Goal: Task Accomplishment & Management: Complete application form

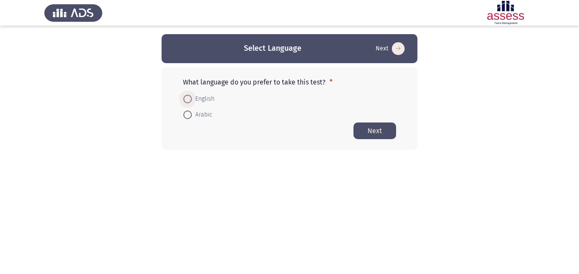
click at [186, 99] on span at bounding box center [187, 99] width 9 height 9
click at [186, 99] on input "English" at bounding box center [187, 99] width 9 height 9
radio input "true"
click at [381, 128] on button "Next" at bounding box center [375, 130] width 43 height 17
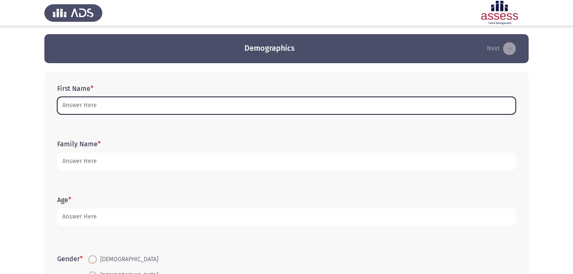
click at [325, 111] on input "First Name *" at bounding box center [286, 105] width 459 height 17
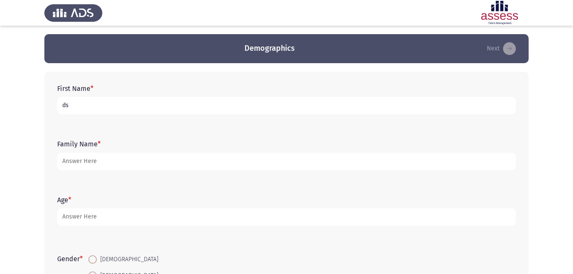
type input "d"
type input "[PERSON_NAME]"
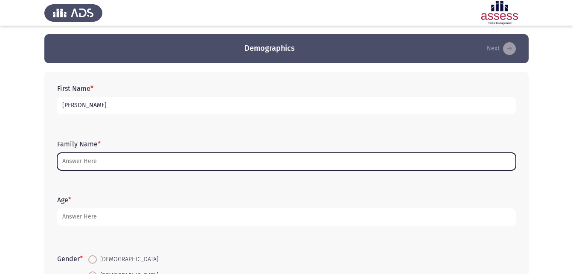
click at [229, 155] on input "Family Name *" at bounding box center [286, 161] width 459 height 17
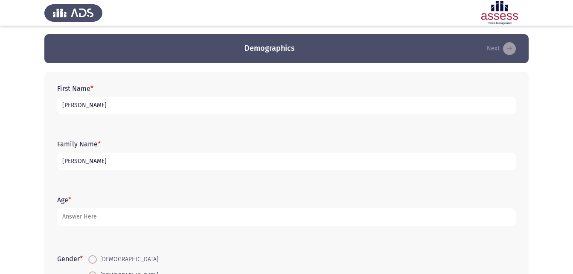
type input "[PERSON_NAME]"
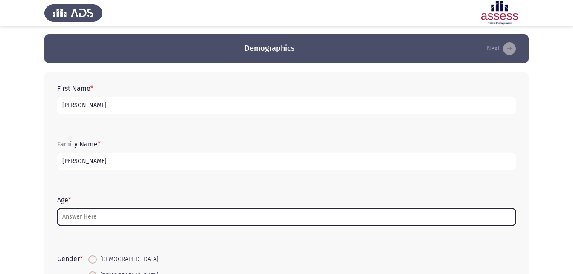
click at [139, 220] on input "Age *" at bounding box center [286, 216] width 459 height 17
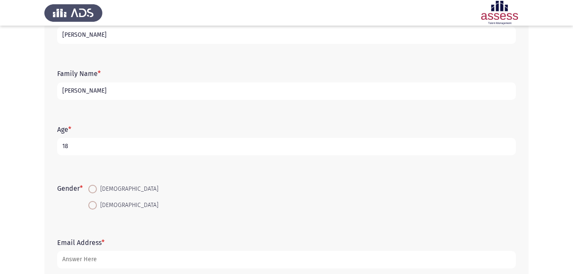
scroll to position [85, 0]
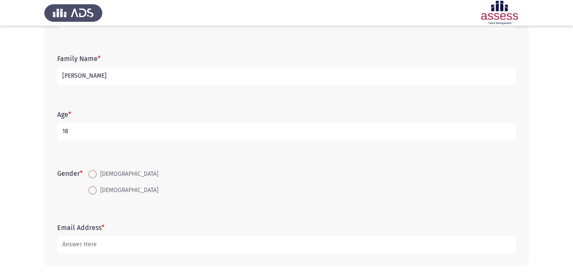
type input "18"
click at [99, 175] on span "[DEMOGRAPHIC_DATA]" at bounding box center [127, 174] width 61 height 10
click at [97, 175] on input "[DEMOGRAPHIC_DATA]" at bounding box center [92, 174] width 9 height 9
radio input "true"
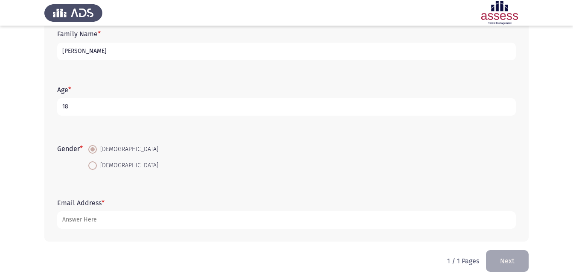
scroll to position [120, 0]
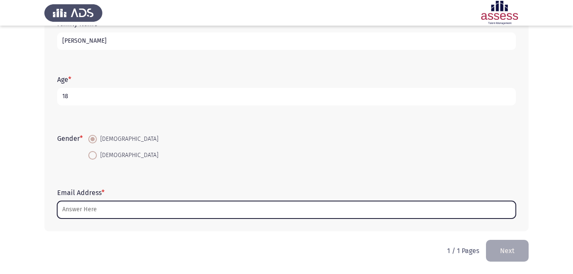
click at [138, 212] on input "Email Address *" at bounding box center [286, 209] width 459 height 17
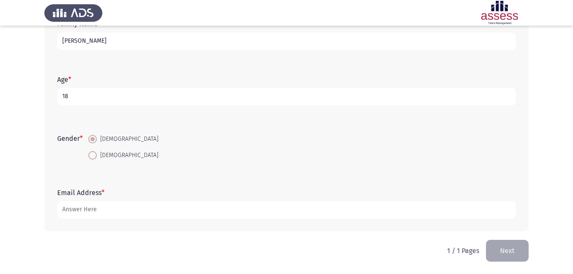
click at [155, 200] on form "Email Address *" at bounding box center [286, 204] width 459 height 30
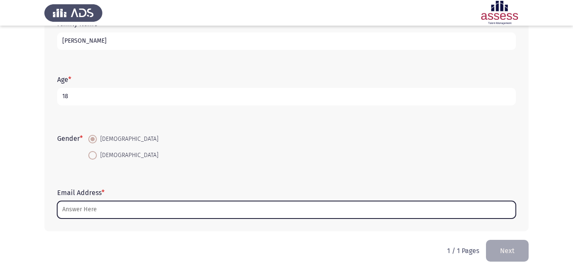
click at [155, 215] on input "Email Address *" at bounding box center [286, 209] width 459 height 17
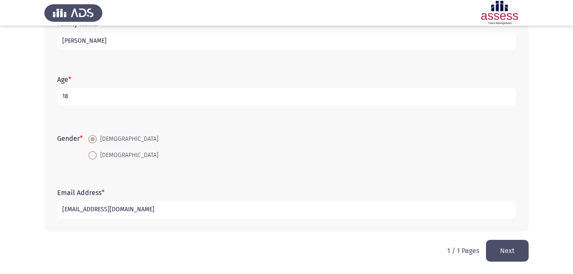
type input "[EMAIL_ADDRESS][DOMAIN_NAME]"
click at [499, 251] on button "Next" at bounding box center [507, 251] width 43 height 22
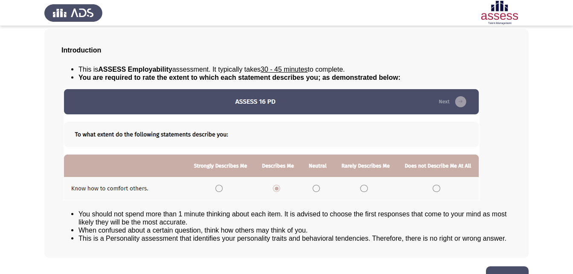
scroll to position [65, 0]
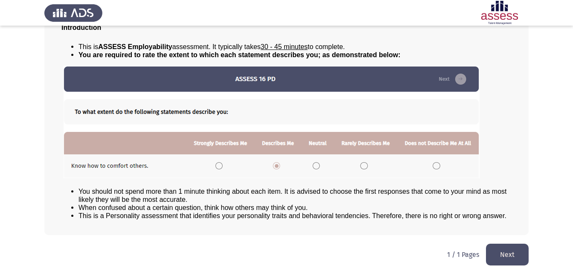
click at [370, 87] on img at bounding box center [272, 122] width 416 height 113
click at [471, 78] on img at bounding box center [272, 122] width 416 height 113
click at [501, 244] on button "Next" at bounding box center [507, 255] width 43 height 22
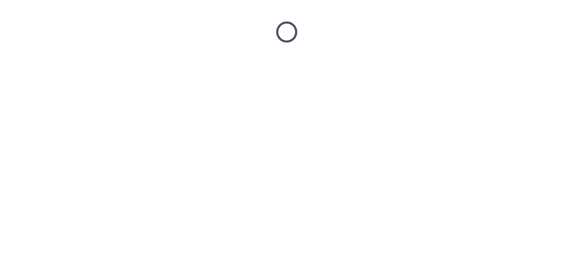
scroll to position [0, 0]
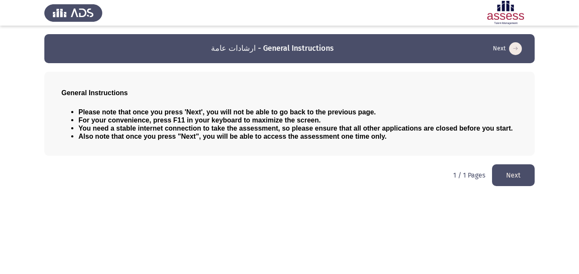
click at [516, 174] on button "Next" at bounding box center [513, 175] width 43 height 22
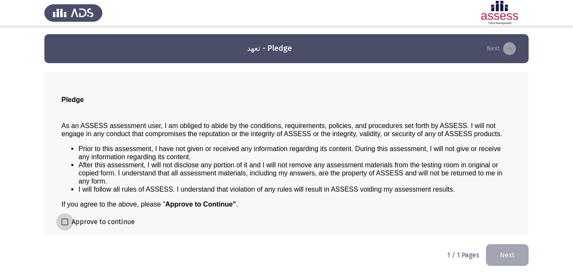
click at [62, 222] on span at bounding box center [64, 221] width 7 height 7
click at [64, 225] on input "Approve to continue" at bounding box center [64, 225] width 0 height 0
checkbox input "true"
click at [507, 255] on button "Next" at bounding box center [507, 255] width 43 height 22
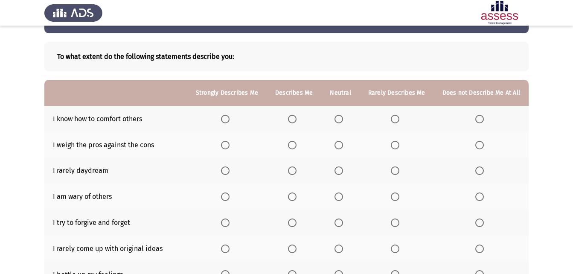
scroll to position [43, 0]
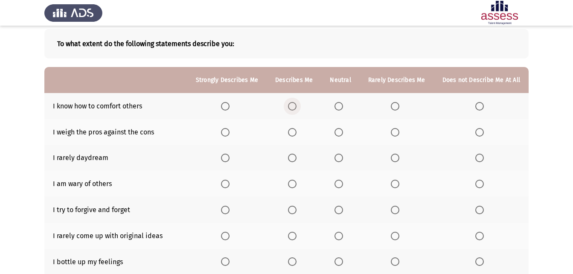
click at [296, 110] on span "Select an option" at bounding box center [292, 106] width 9 height 9
click at [296, 110] on input "Select an option" at bounding box center [292, 106] width 9 height 9
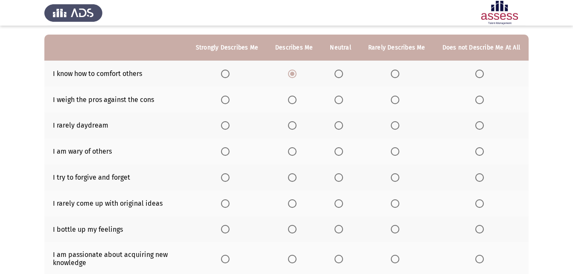
scroll to position [60, 0]
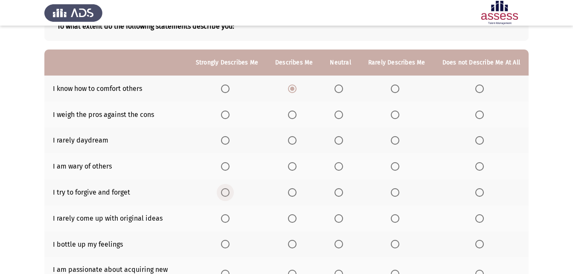
click at [228, 192] on span "Select an option" at bounding box center [225, 192] width 9 height 9
click at [228, 192] on input "Select an option" at bounding box center [225, 192] width 9 height 9
click at [338, 116] on span "Select an option" at bounding box center [338, 114] width 9 height 9
click at [338, 116] on input "Select an option" at bounding box center [338, 114] width 9 height 9
click at [292, 142] on span "Select an option" at bounding box center [292, 140] width 9 height 9
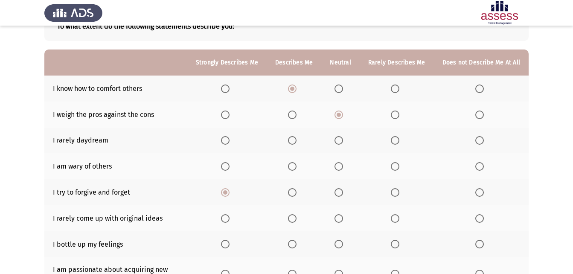
click at [292, 142] on input "Select an option" at bounding box center [292, 140] width 9 height 9
click at [229, 165] on span "Select an option" at bounding box center [225, 166] width 9 height 9
click at [229, 165] on input "Select an option" at bounding box center [225, 166] width 9 height 9
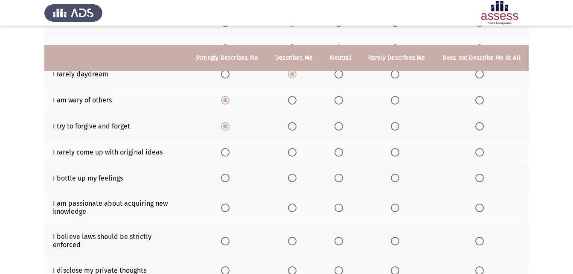
scroll to position [145, 0]
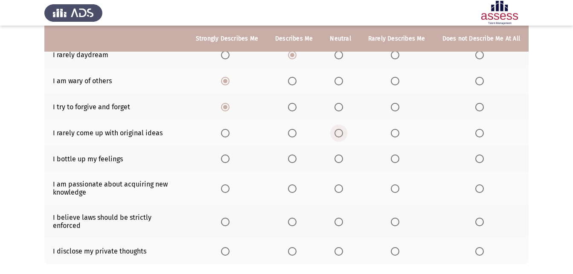
click at [339, 129] on span "Select an option" at bounding box center [338, 133] width 9 height 9
click at [339, 129] on input "Select an option" at bounding box center [338, 133] width 9 height 9
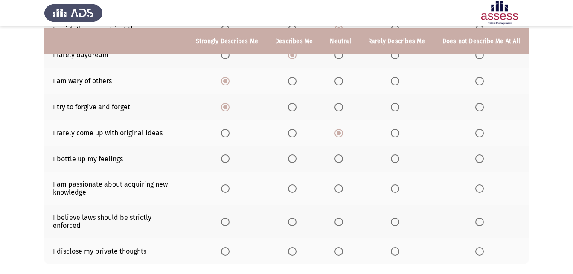
scroll to position [188, 0]
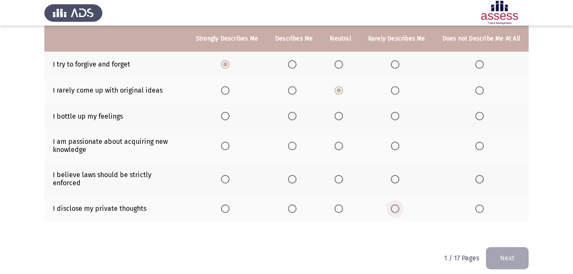
click at [398, 204] on span "Select an option" at bounding box center [395, 208] width 9 height 9
click at [398, 204] on input "Select an option" at bounding box center [395, 208] width 9 height 9
click at [229, 177] on span "Select an option" at bounding box center [225, 179] width 9 height 9
click at [229, 177] on input "Select an option" at bounding box center [225, 179] width 9 height 9
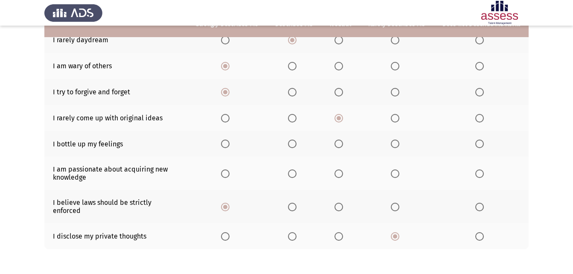
scroll to position [145, 0]
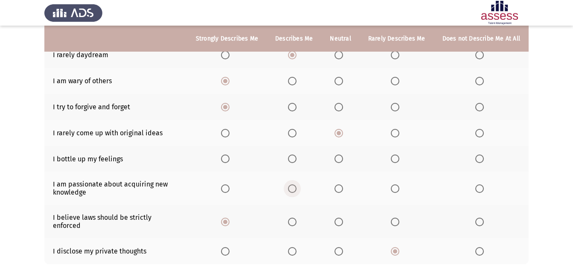
click at [293, 190] on span "Select an option" at bounding box center [292, 188] width 9 height 9
click at [293, 190] on input "Select an option" at bounding box center [292, 188] width 9 height 9
click at [341, 158] on span "Select an option" at bounding box center [338, 158] width 9 height 9
click at [341, 158] on input "Select an option" at bounding box center [338, 158] width 9 height 9
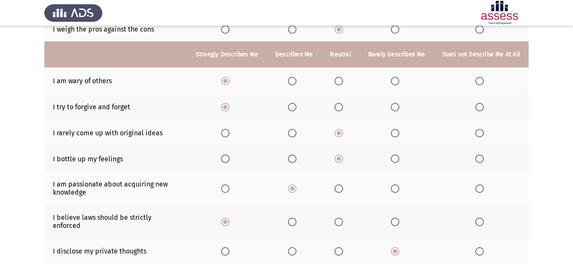
scroll to position [188, 0]
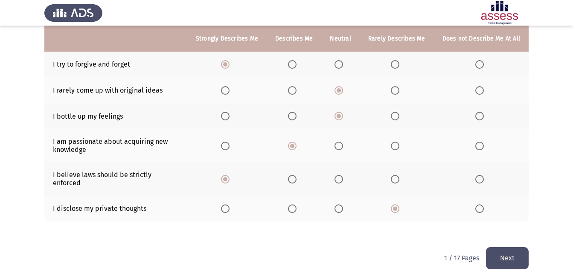
click at [511, 251] on button "Next" at bounding box center [507, 258] width 43 height 22
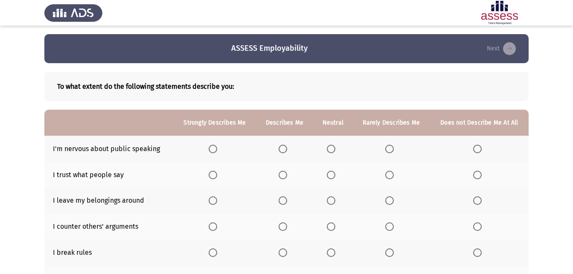
scroll to position [43, 0]
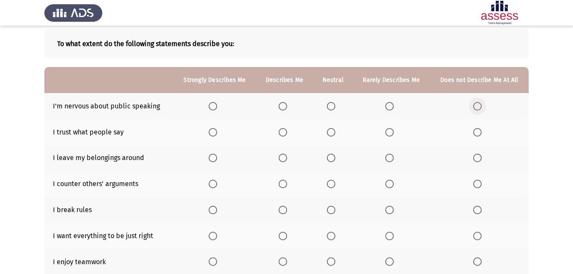
click at [477, 102] on span "Select an option" at bounding box center [477, 106] width 9 height 9
click at [477, 102] on input "Select an option" at bounding box center [477, 106] width 9 height 9
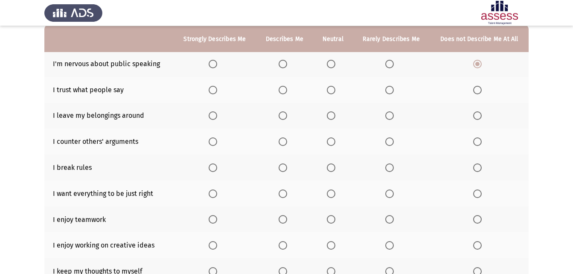
scroll to position [85, 0]
click at [330, 89] on span "Select an option" at bounding box center [331, 89] width 9 height 9
click at [330, 89] on input "Select an option" at bounding box center [331, 89] width 9 height 9
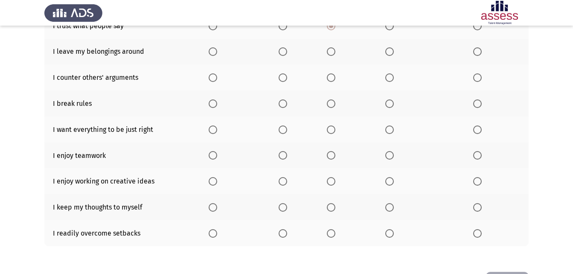
scroll to position [181, 0]
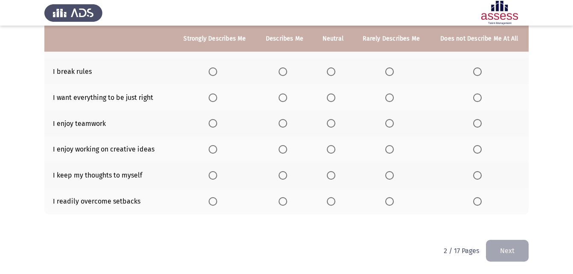
click at [473, 174] on span "Select an option" at bounding box center [477, 175] width 9 height 9
click at [473, 174] on input "Select an option" at bounding box center [477, 175] width 9 height 9
click at [282, 149] on span "Select an option" at bounding box center [283, 149] width 9 height 9
click at [282, 149] on input "Select an option" at bounding box center [283, 149] width 9 height 9
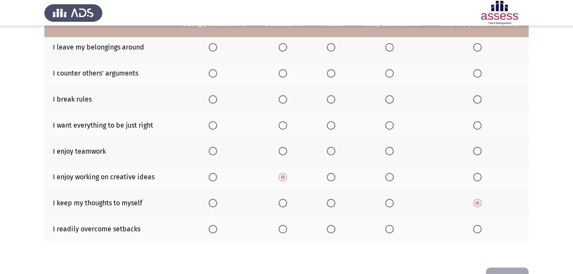
scroll to position [138, 0]
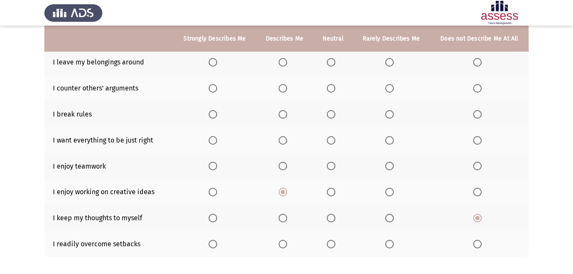
click at [212, 165] on span "Select an option" at bounding box center [213, 166] width 9 height 9
click at [212, 165] on input "Select an option" at bounding box center [213, 166] width 9 height 9
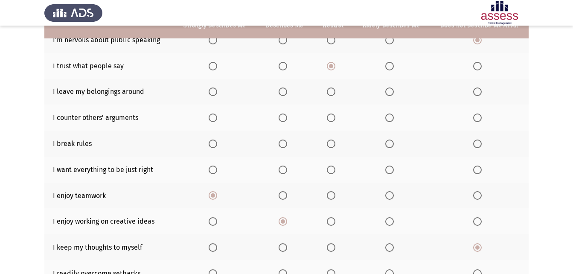
scroll to position [96, 0]
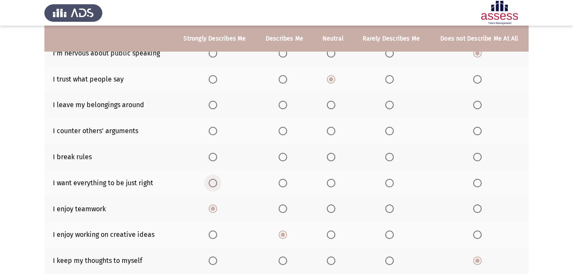
click at [214, 185] on span "Select an option" at bounding box center [213, 183] width 9 height 9
click at [214, 185] on input "Select an option" at bounding box center [213, 183] width 9 height 9
click at [478, 158] on span "Select an option" at bounding box center [477, 157] width 9 height 9
click at [478, 158] on input "Select an option" at bounding box center [477, 157] width 9 height 9
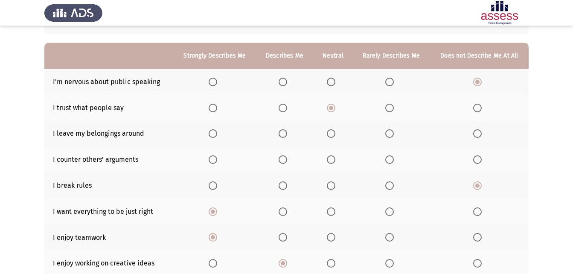
scroll to position [53, 0]
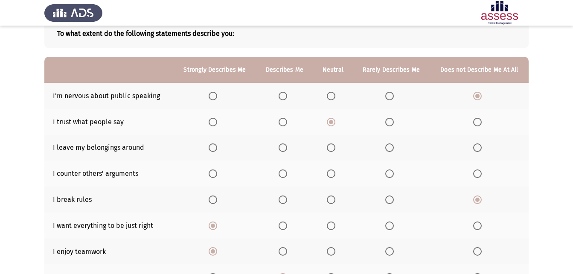
click at [331, 175] on span "Select an option" at bounding box center [331, 173] width 9 height 9
click at [331, 175] on input "Select an option" at bounding box center [331, 173] width 9 height 9
click at [331, 146] on span "Select an option" at bounding box center [331, 147] width 9 height 9
click at [331, 146] on input "Select an option" at bounding box center [331, 147] width 9 height 9
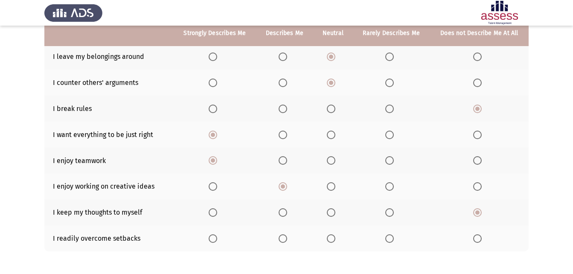
scroll to position [181, 0]
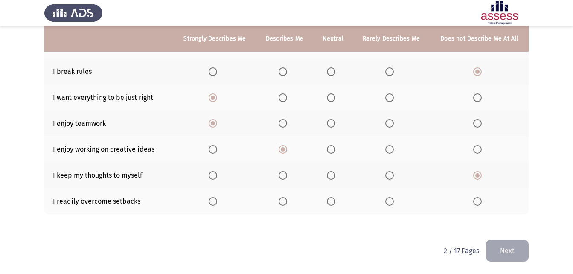
click at [283, 201] on span "Select an option" at bounding box center [283, 201] width 9 height 9
click at [283, 201] on input "Select an option" at bounding box center [283, 201] width 9 height 9
click at [513, 251] on button "Next" at bounding box center [507, 251] width 43 height 22
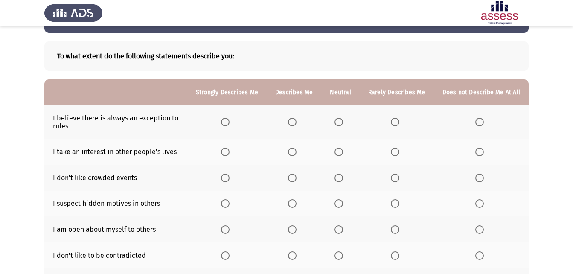
scroll to position [43, 0]
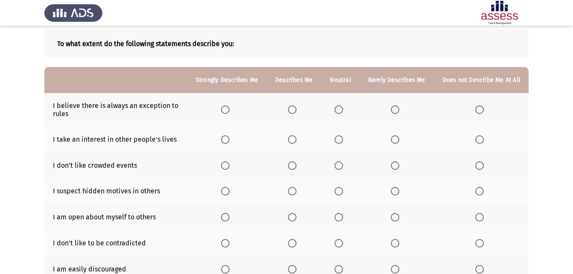
click at [343, 110] on span "Select an option" at bounding box center [338, 109] width 9 height 9
click at [343, 110] on input "Select an option" at bounding box center [338, 109] width 9 height 9
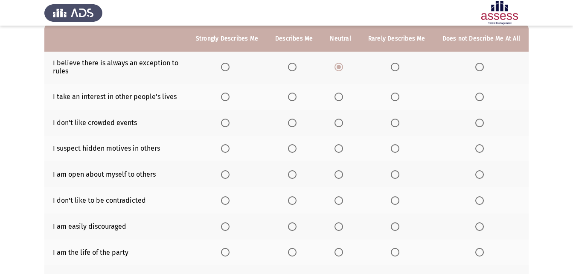
click at [292, 100] on span "Select an option" at bounding box center [292, 97] width 9 height 9
click at [292, 100] on input "Select an option" at bounding box center [292, 97] width 9 height 9
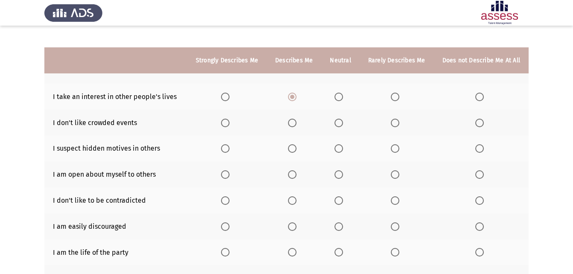
scroll to position [128, 0]
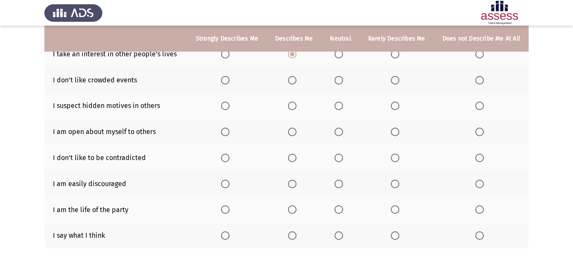
click at [396, 81] on span "Select an option" at bounding box center [395, 80] width 9 height 9
click at [396, 81] on input "Select an option" at bounding box center [395, 80] width 9 height 9
click at [221, 126] on th at bounding box center [226, 132] width 79 height 26
click at [228, 131] on span "Select an option" at bounding box center [225, 132] width 9 height 9
click at [228, 131] on input "Select an option" at bounding box center [225, 132] width 9 height 9
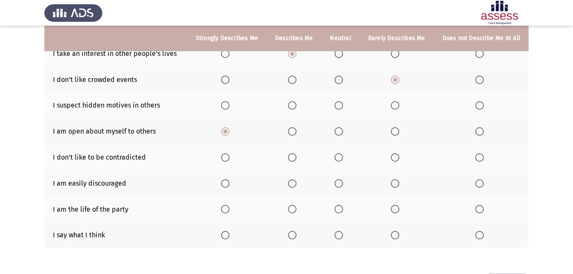
scroll to position [162, 0]
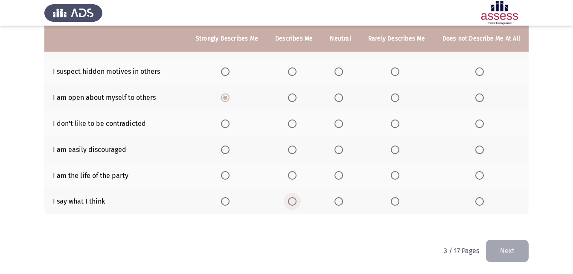
click at [296, 203] on span "Select an option" at bounding box center [292, 201] width 9 height 9
click at [296, 203] on input "Select an option" at bounding box center [292, 201] width 9 height 9
click at [395, 151] on span "Select an option" at bounding box center [395, 149] width 9 height 9
click at [395, 151] on input "Select an option" at bounding box center [395, 149] width 9 height 9
click at [296, 126] on span "Select an option" at bounding box center [292, 123] width 9 height 9
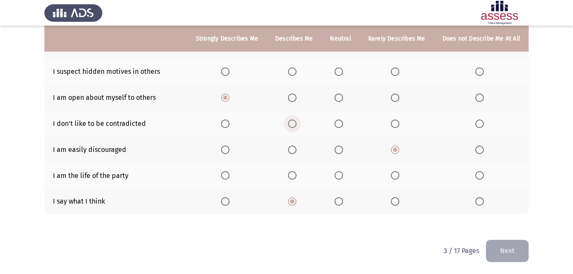
click at [296, 126] on input "Select an option" at bounding box center [292, 123] width 9 height 9
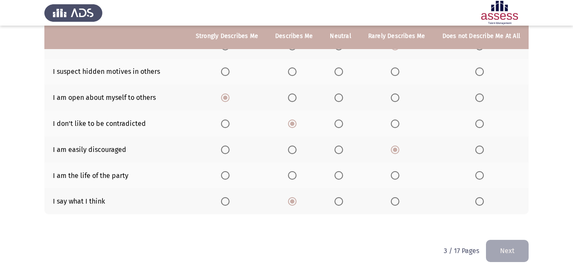
scroll to position [119, 0]
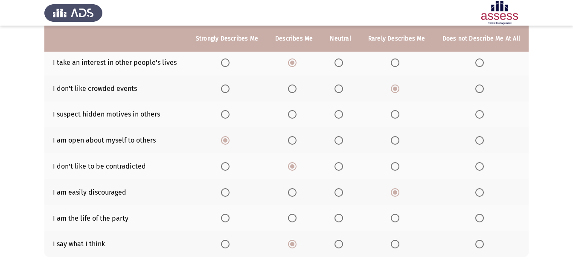
click at [343, 112] on span "Select an option" at bounding box center [338, 114] width 9 height 9
click at [343, 112] on input "Select an option" at bounding box center [338, 114] width 9 height 9
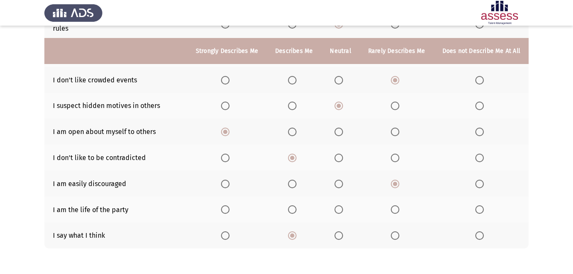
scroll to position [162, 0]
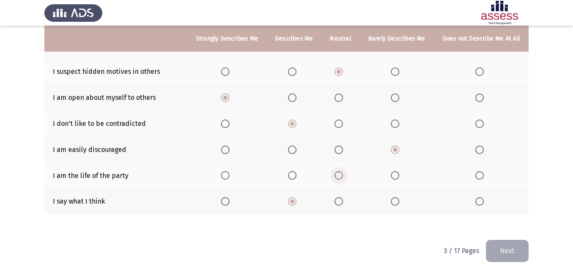
click at [339, 176] on span "Select an option" at bounding box center [338, 175] width 9 height 9
click at [339, 176] on input "Select an option" at bounding box center [338, 175] width 9 height 9
click at [507, 254] on button "Next" at bounding box center [507, 251] width 43 height 22
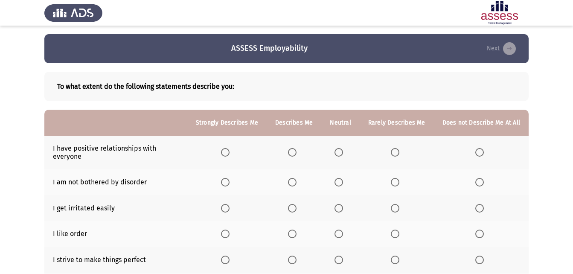
scroll to position [43, 0]
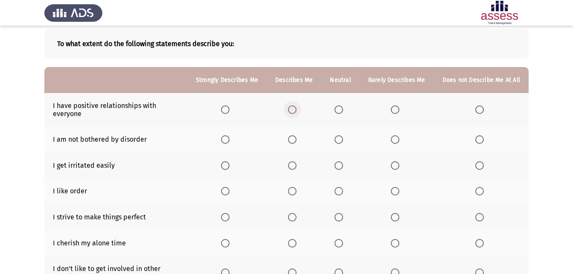
click at [292, 107] on span "Select an option" at bounding box center [292, 109] width 9 height 9
click at [292, 107] on input "Select an option" at bounding box center [292, 109] width 9 height 9
click at [394, 140] on span "Select an option" at bounding box center [395, 139] width 9 height 9
click at [394, 140] on input "Select an option" at bounding box center [395, 139] width 9 height 9
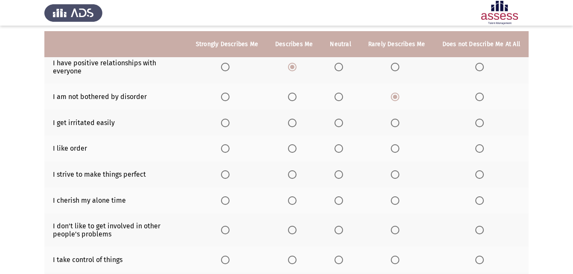
scroll to position [128, 0]
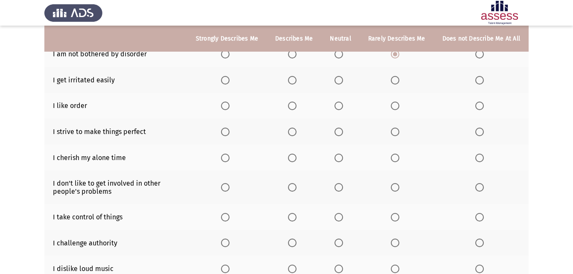
click at [338, 113] on th at bounding box center [340, 106] width 38 height 26
click at [342, 107] on span "Select an option" at bounding box center [338, 106] width 9 height 9
click at [342, 107] on input "Select an option" at bounding box center [338, 106] width 9 height 9
click at [296, 131] on span "Select an option" at bounding box center [292, 132] width 9 height 9
click at [296, 131] on input "Select an option" at bounding box center [292, 132] width 9 height 9
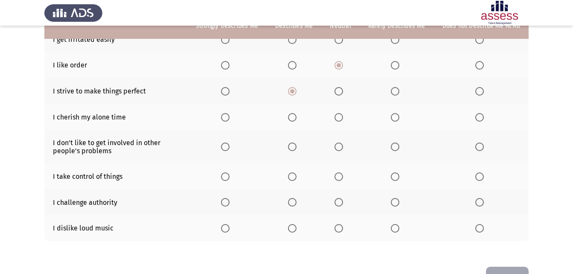
scroll to position [171, 0]
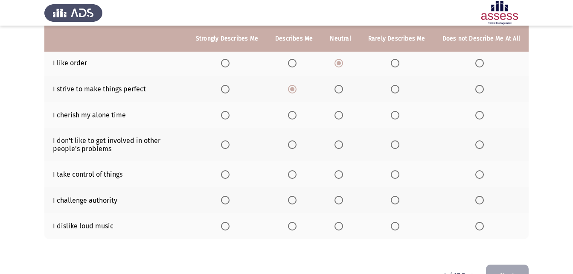
click at [475, 222] on th at bounding box center [481, 226] width 95 height 26
click at [477, 225] on span "Select an option" at bounding box center [479, 226] width 9 height 9
click at [477, 225] on input "Select an option" at bounding box center [479, 226] width 9 height 9
click at [340, 172] on span "Select an option" at bounding box center [338, 174] width 9 height 9
click at [340, 172] on input "Select an option" at bounding box center [338, 174] width 9 height 9
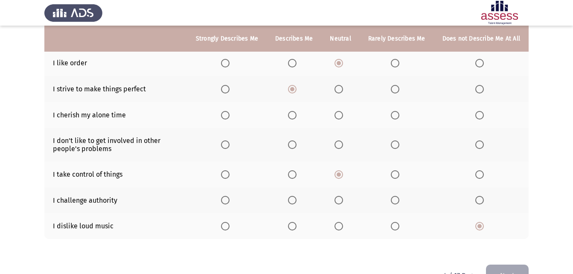
click at [490, 142] on th at bounding box center [481, 144] width 95 height 33
click at [479, 143] on span "Select an option" at bounding box center [479, 144] width 9 height 9
click at [479, 143] on input "Select an option" at bounding box center [479, 144] width 9 height 9
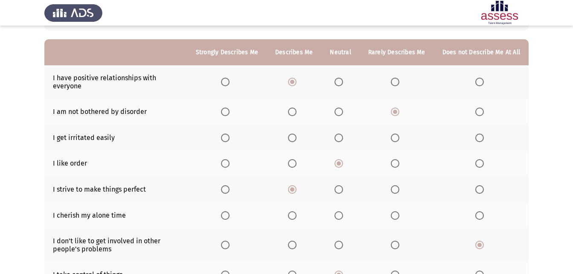
scroll to position [85, 0]
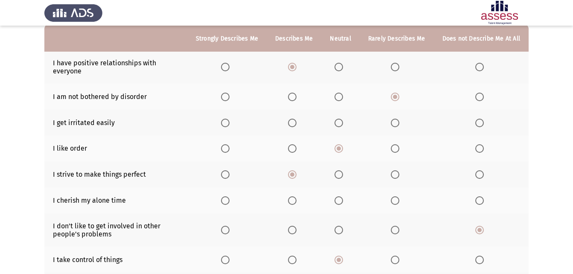
click at [340, 126] on span "Select an option" at bounding box center [338, 123] width 9 height 9
click at [340, 126] on input "Select an option" at bounding box center [338, 123] width 9 height 9
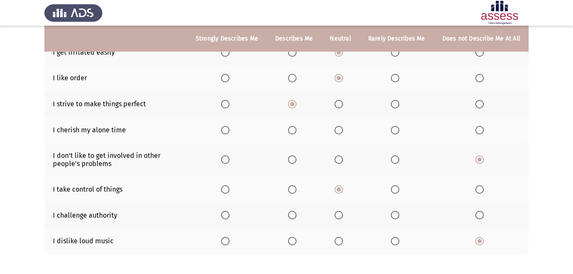
scroll to position [171, 0]
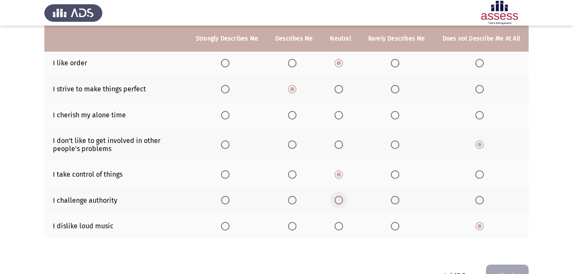
click at [343, 198] on span "Select an option" at bounding box center [338, 200] width 9 height 9
click at [343, 198] on input "Select an option" at bounding box center [338, 200] width 9 height 9
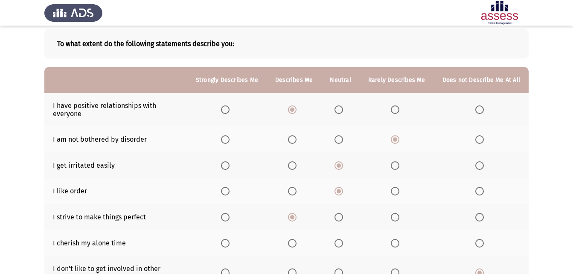
scroll to position [85, 0]
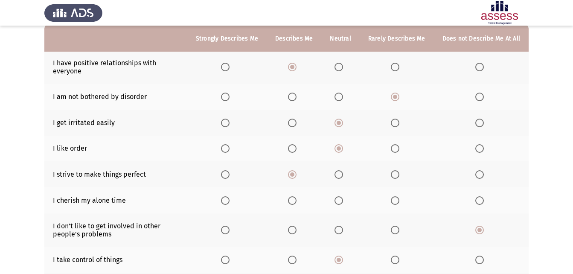
click at [397, 200] on span "Select an option" at bounding box center [395, 200] width 9 height 9
click at [397, 200] on input "Select an option" at bounding box center [395, 200] width 9 height 9
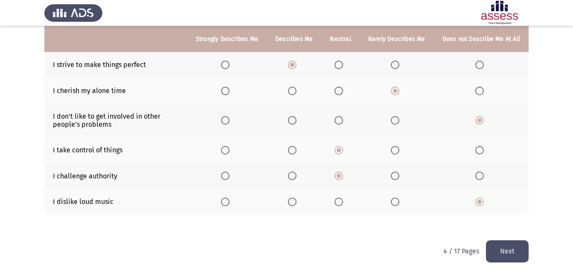
scroll to position [195, 0]
click at [503, 250] on button "Next" at bounding box center [507, 251] width 43 height 22
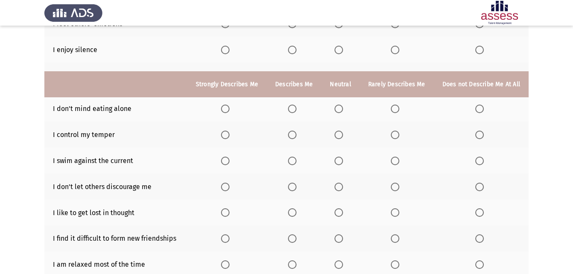
scroll to position [43, 0]
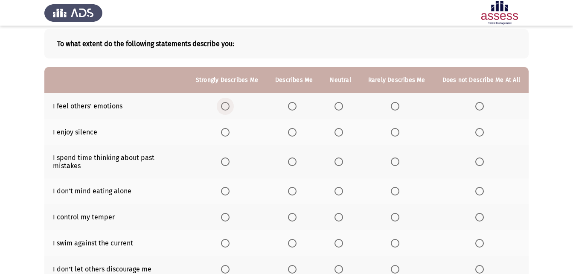
click at [229, 107] on span "Select an option" at bounding box center [225, 106] width 9 height 9
click at [229, 107] on input "Select an option" at bounding box center [225, 106] width 9 height 9
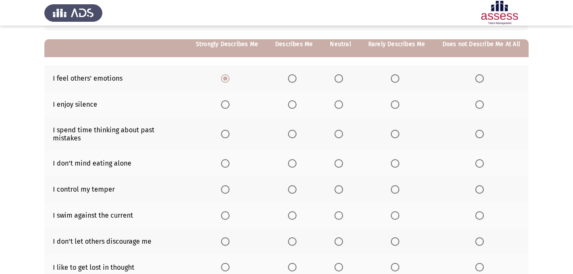
scroll to position [85, 0]
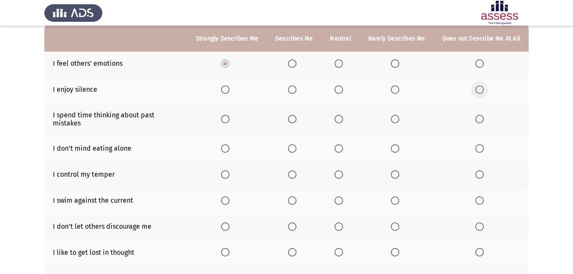
click at [482, 90] on span "Select an option" at bounding box center [479, 89] width 9 height 9
click at [482, 90] on input "Select an option" at bounding box center [479, 89] width 9 height 9
click at [296, 116] on span "Select an option" at bounding box center [292, 119] width 9 height 9
click at [296, 116] on input "Select an option" at bounding box center [292, 119] width 9 height 9
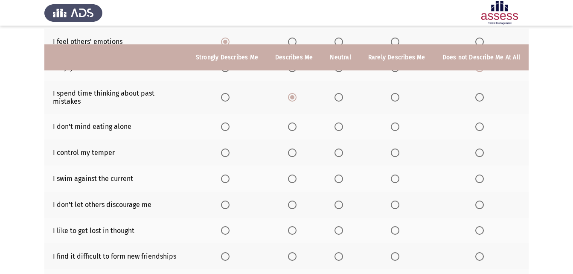
scroll to position [128, 0]
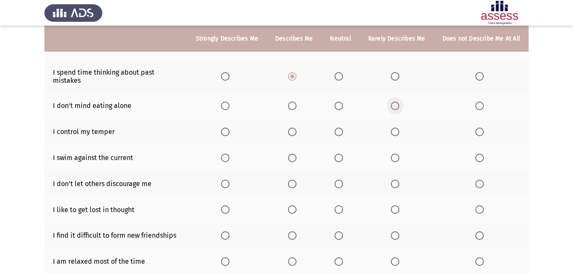
click at [392, 102] on span "Select an option" at bounding box center [395, 106] width 9 height 9
click at [392, 102] on input "Select an option" at bounding box center [395, 106] width 9 height 9
click at [296, 128] on span "Select an option" at bounding box center [292, 132] width 9 height 9
click at [296, 128] on input "Select an option" at bounding box center [292, 132] width 9 height 9
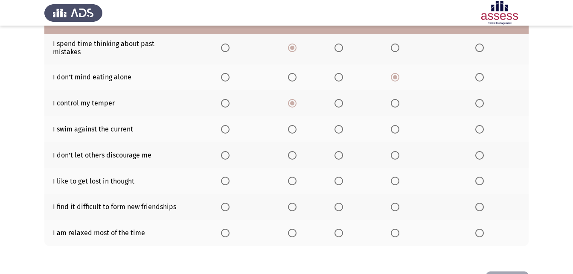
scroll to position [171, 0]
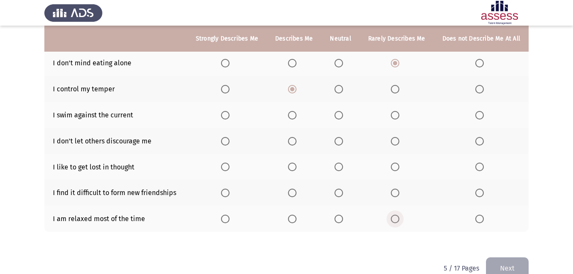
click at [396, 216] on th at bounding box center [397, 219] width 74 height 26
click at [398, 207] on th at bounding box center [397, 219] width 74 height 26
click at [398, 215] on span "Select an option" at bounding box center [395, 219] width 9 height 9
click at [398, 215] on input "Select an option" at bounding box center [395, 219] width 9 height 9
click at [479, 189] on span "Select an option" at bounding box center [479, 193] width 9 height 9
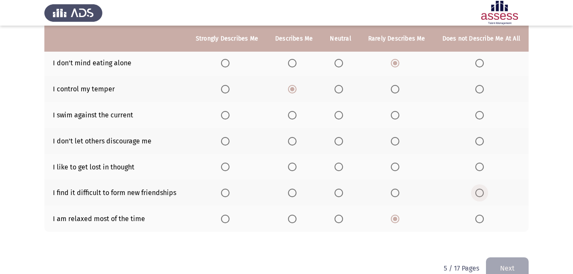
click at [479, 189] on input "Select an option" at bounding box center [479, 193] width 9 height 9
click at [392, 187] on th at bounding box center [397, 193] width 74 height 26
click at [395, 189] on span "Select an option" at bounding box center [395, 193] width 9 height 9
click at [395, 189] on input "Select an option" at bounding box center [395, 193] width 9 height 9
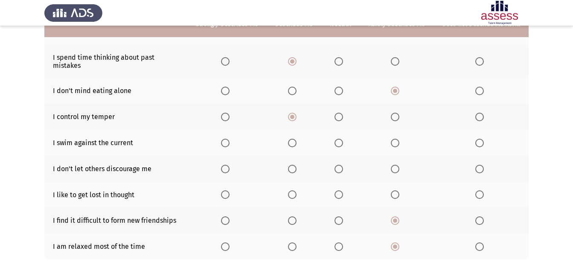
scroll to position [128, 0]
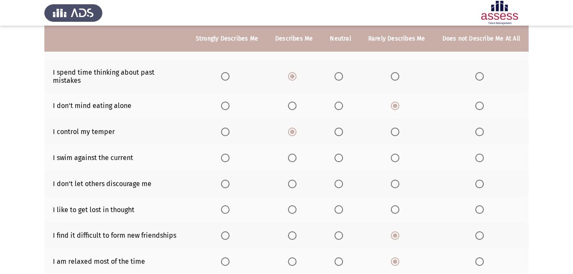
click at [300, 180] on label "Select an option" at bounding box center [294, 184] width 12 height 9
click at [296, 180] on input "Select an option" at bounding box center [292, 184] width 9 height 9
click at [343, 154] on span "Select an option" at bounding box center [338, 158] width 9 height 9
click at [343, 154] on input "Select an option" at bounding box center [338, 158] width 9 height 9
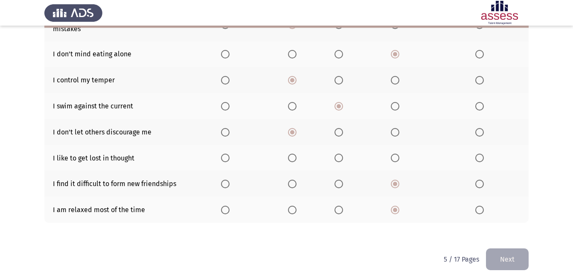
scroll to position [181, 0]
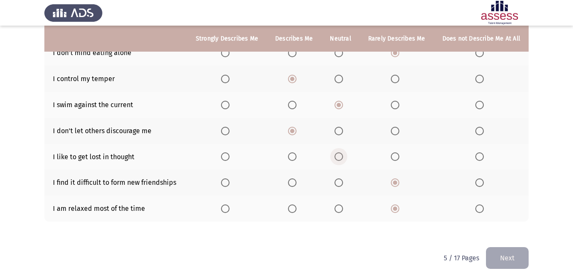
click at [341, 152] on span "Select an option" at bounding box center [338, 156] width 9 height 9
click at [341, 152] on input "Select an option" at bounding box center [338, 156] width 9 height 9
click at [518, 247] on button "Next" at bounding box center [507, 258] width 43 height 22
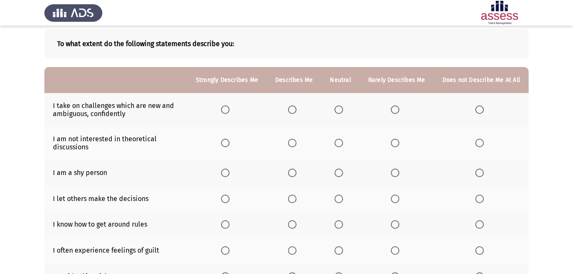
scroll to position [85, 0]
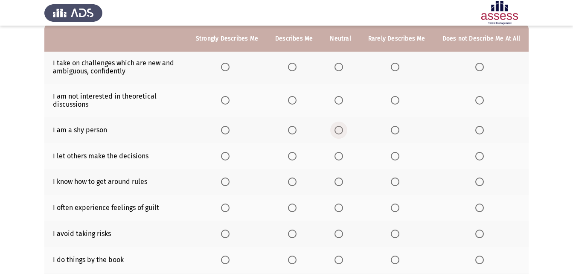
click at [342, 132] on span "Select an option" at bounding box center [338, 130] width 9 height 9
click at [342, 132] on input "Select an option" at bounding box center [338, 130] width 9 height 9
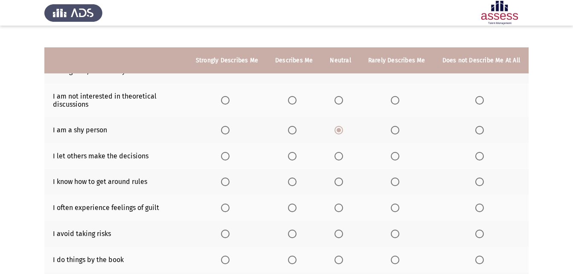
scroll to position [128, 0]
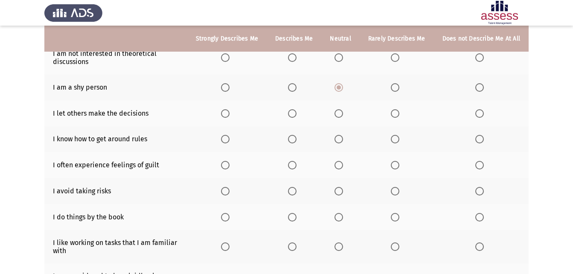
click at [296, 117] on span "Select an option" at bounding box center [292, 113] width 9 height 9
click at [296, 117] on input "Select an option" at bounding box center [292, 113] width 9 height 9
click at [292, 137] on span "Select an option" at bounding box center [292, 139] width 9 height 9
click at [292, 137] on input "Select an option" at bounding box center [292, 139] width 9 height 9
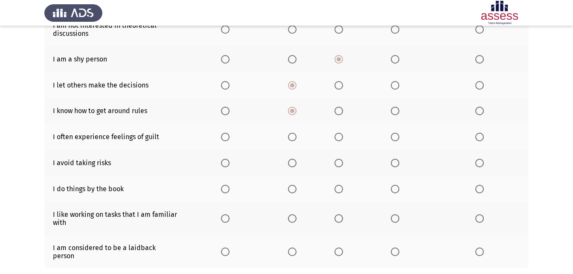
scroll to position [171, 0]
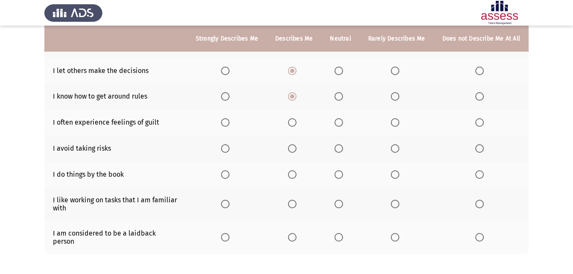
click at [294, 146] on span "Select an option" at bounding box center [292, 148] width 9 height 9
click at [294, 146] on input "Select an option" at bounding box center [292, 148] width 9 height 9
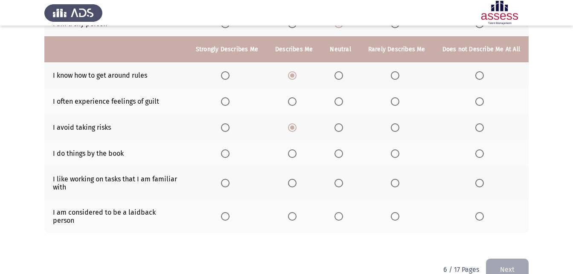
scroll to position [203, 0]
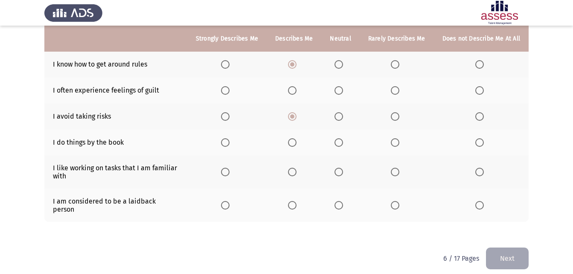
click at [397, 149] on th at bounding box center [397, 142] width 74 height 26
click at [227, 141] on span "Select an option" at bounding box center [225, 142] width 9 height 9
click at [227, 141] on input "Select an option" at bounding box center [225, 142] width 9 height 9
click at [228, 174] on span "Select an option" at bounding box center [225, 172] width 9 height 9
click at [228, 174] on input "Select an option" at bounding box center [225, 172] width 9 height 9
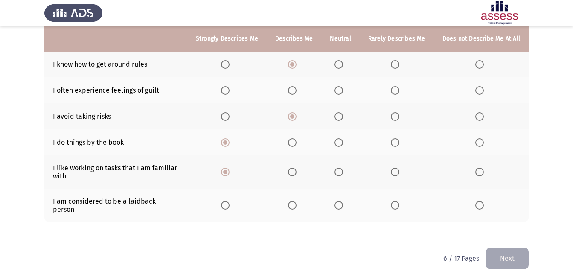
click at [338, 206] on th at bounding box center [340, 205] width 38 height 33
click at [339, 201] on span "Select an option" at bounding box center [338, 205] width 9 height 9
click at [339, 201] on input "Select an option" at bounding box center [338, 205] width 9 height 9
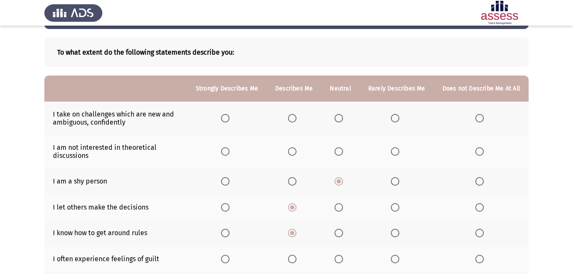
scroll to position [32, 0]
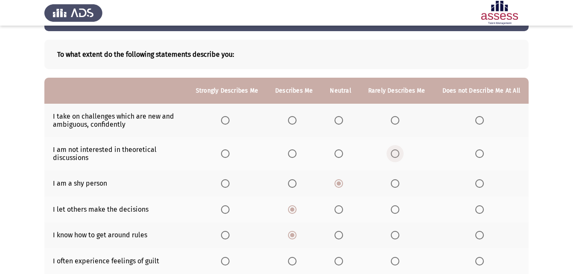
click at [398, 152] on span "Select an option" at bounding box center [395, 153] width 9 height 9
click at [398, 152] on input "Select an option" at bounding box center [395, 153] width 9 height 9
click at [296, 116] on span "Select an option" at bounding box center [292, 120] width 9 height 9
click at [296, 116] on input "Select an option" at bounding box center [292, 120] width 9 height 9
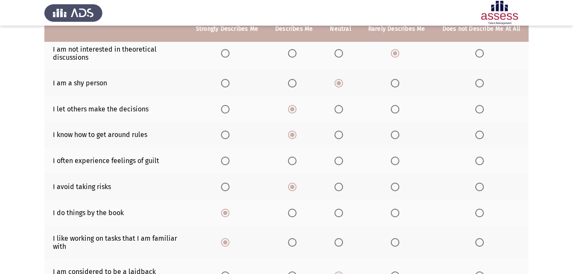
scroll to position [117, 0]
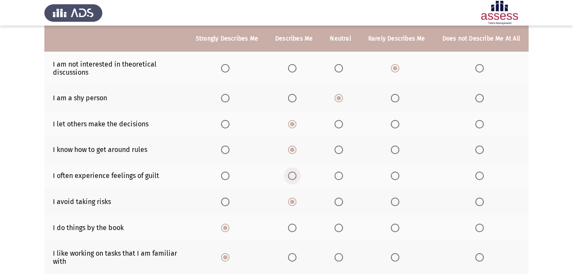
click at [295, 176] on span "Select an option" at bounding box center [292, 175] width 9 height 9
click at [295, 176] on input "Select an option" at bounding box center [292, 175] width 9 height 9
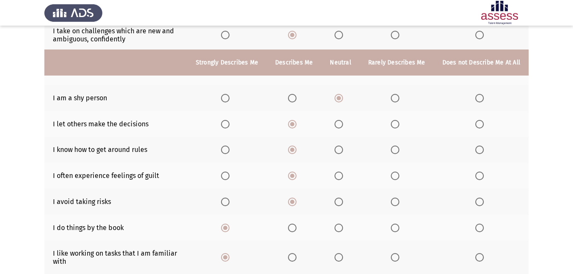
scroll to position [203, 0]
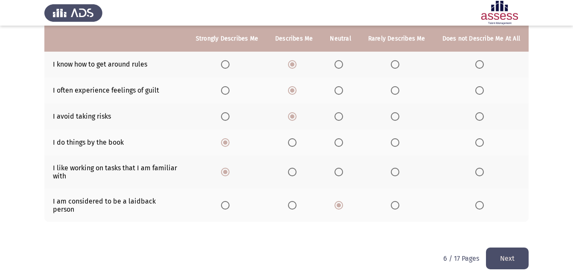
click at [520, 258] on button "Next" at bounding box center [507, 258] width 43 height 22
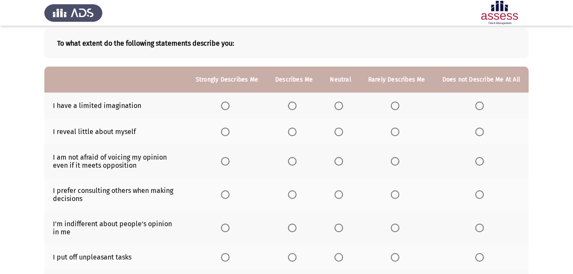
scroll to position [43, 0]
click at [480, 107] on span "Select an option" at bounding box center [479, 106] width 9 height 9
click at [480, 107] on input "Select an option" at bounding box center [479, 106] width 9 height 9
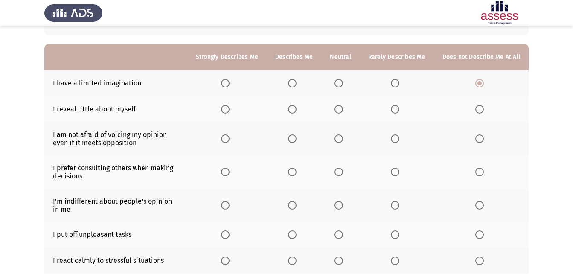
scroll to position [85, 0]
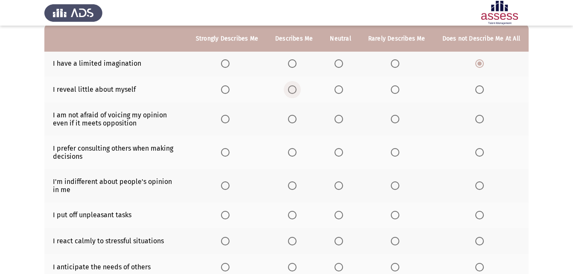
click at [300, 92] on label "Select an option" at bounding box center [294, 89] width 12 height 9
click at [296, 92] on input "Select an option" at bounding box center [292, 89] width 9 height 9
click at [395, 117] on span "Select an option" at bounding box center [395, 119] width 9 height 9
click at [395, 117] on input "Select an option" at bounding box center [395, 119] width 9 height 9
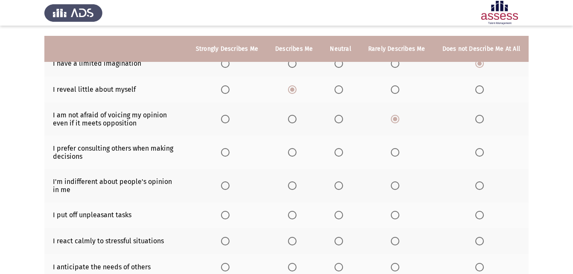
scroll to position [128, 0]
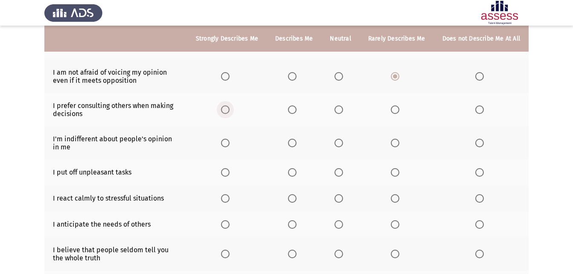
click at [227, 110] on span "Select an option" at bounding box center [225, 109] width 9 height 9
click at [227, 110] on input "Select an option" at bounding box center [225, 109] width 9 height 9
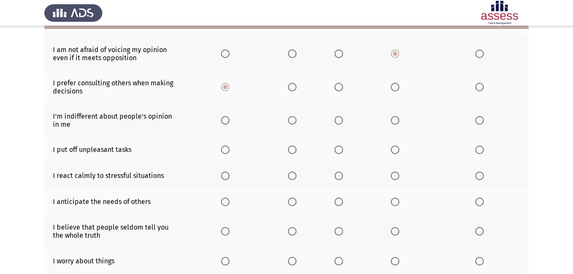
scroll to position [171, 0]
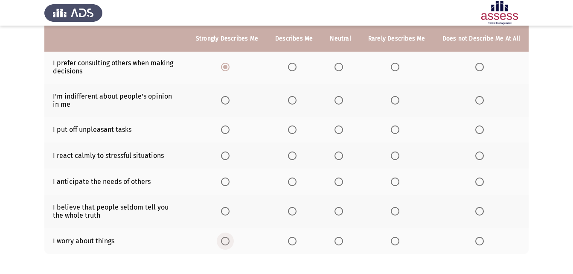
click at [229, 239] on span "Select an option" at bounding box center [225, 241] width 9 height 9
click at [229, 239] on input "Select an option" at bounding box center [225, 241] width 9 height 9
click at [337, 212] on th at bounding box center [340, 210] width 38 height 33
click at [343, 208] on span "Select an option" at bounding box center [338, 211] width 9 height 9
click at [343, 208] on input "Select an option" at bounding box center [338, 211] width 9 height 9
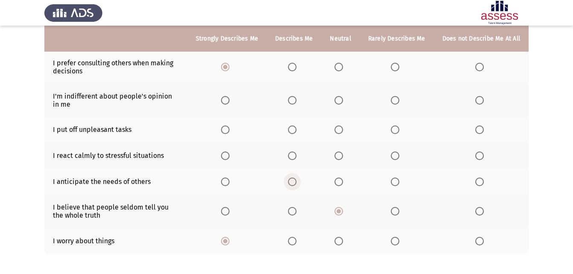
click at [296, 181] on span "Select an option" at bounding box center [292, 181] width 9 height 9
click at [296, 181] on input "Select an option" at bounding box center [292, 181] width 9 height 9
click at [399, 159] on span "Select an option" at bounding box center [395, 155] width 9 height 9
click at [399, 159] on input "Select an option" at bounding box center [395, 155] width 9 height 9
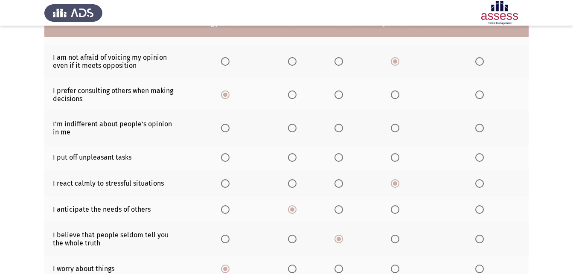
scroll to position [128, 0]
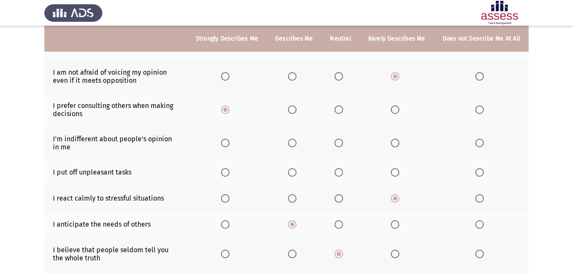
click at [342, 170] on span "Select an option" at bounding box center [338, 172] width 9 height 9
click at [342, 170] on input "Select an option" at bounding box center [338, 172] width 9 height 9
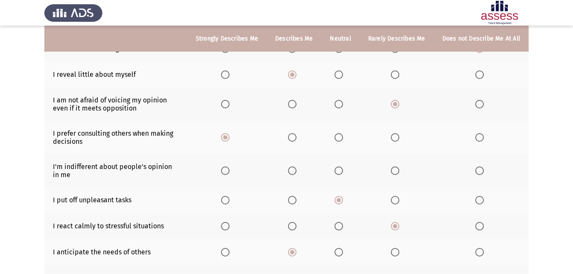
scroll to position [85, 0]
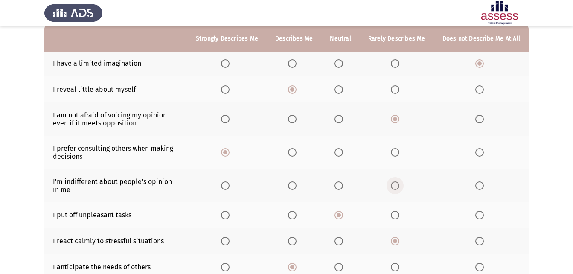
click at [399, 183] on span "Select an option" at bounding box center [395, 185] width 9 height 9
click at [399, 183] on input "Select an option" at bounding box center [395, 185] width 9 height 9
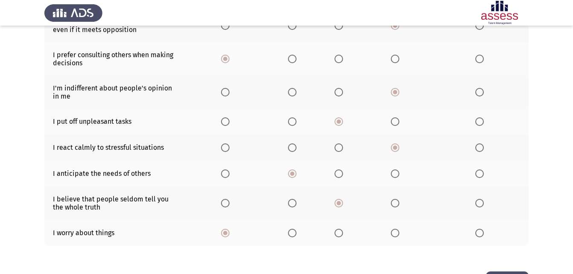
scroll to position [210, 0]
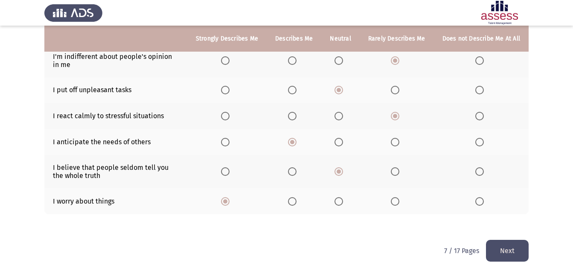
click at [499, 244] on button "Next" at bounding box center [507, 251] width 43 height 22
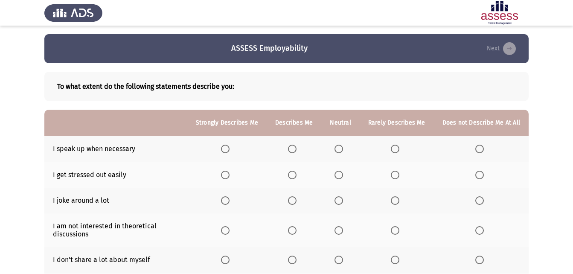
click at [296, 148] on span "Select an option" at bounding box center [292, 149] width 9 height 9
click at [296, 148] on input "Select an option" at bounding box center [292, 149] width 9 height 9
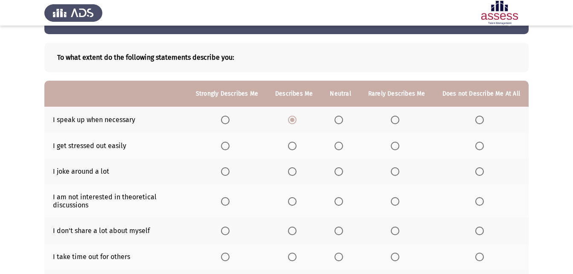
scroll to position [43, 0]
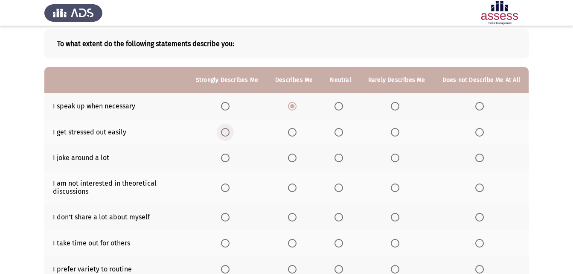
click at [229, 134] on span "Select an option" at bounding box center [225, 132] width 9 height 9
click at [229, 134] on input "Select an option" at bounding box center [225, 132] width 9 height 9
click at [229, 162] on span "Select an option" at bounding box center [225, 158] width 9 height 9
click at [229, 162] on input "Select an option" at bounding box center [225, 158] width 9 height 9
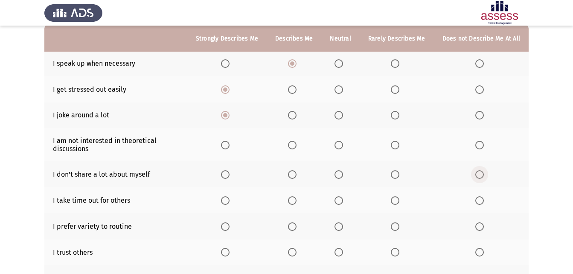
click at [479, 176] on span "Select an option" at bounding box center [479, 174] width 9 height 9
click at [479, 176] on input "Select an option" at bounding box center [479, 174] width 9 height 9
click at [343, 147] on span "Select an option" at bounding box center [338, 145] width 9 height 9
click at [343, 147] on input "Select an option" at bounding box center [338, 145] width 9 height 9
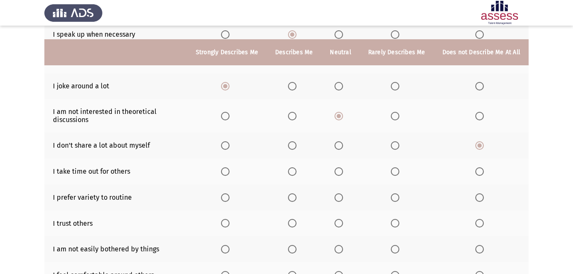
scroll to position [128, 0]
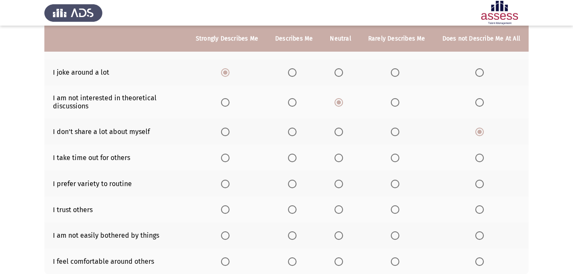
click at [229, 160] on span "Select an option" at bounding box center [225, 158] width 9 height 9
click at [229, 160] on input "Select an option" at bounding box center [225, 158] width 9 height 9
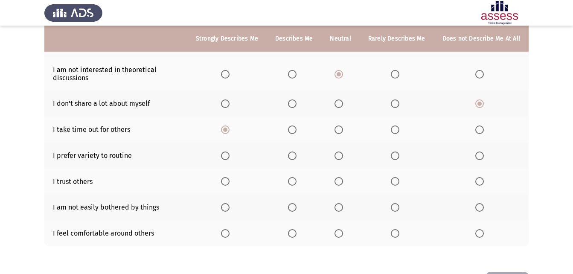
scroll to position [171, 0]
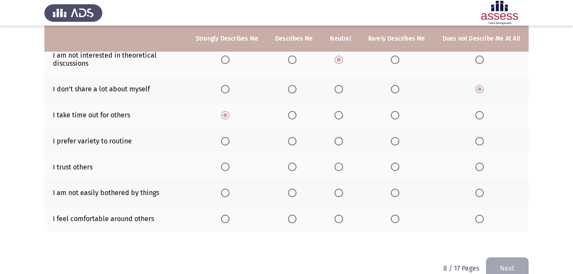
click at [228, 142] on span "Select an option" at bounding box center [225, 141] width 9 height 9
click at [228, 142] on input "Select an option" at bounding box center [225, 141] width 9 height 9
click at [292, 163] on span "Select an option" at bounding box center [292, 167] width 9 height 9
click at [292, 163] on input "Select an option" at bounding box center [292, 167] width 9 height 9
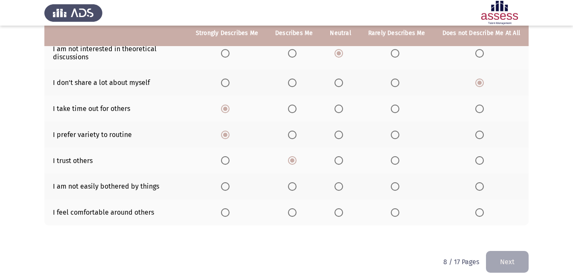
scroll to position [188, 0]
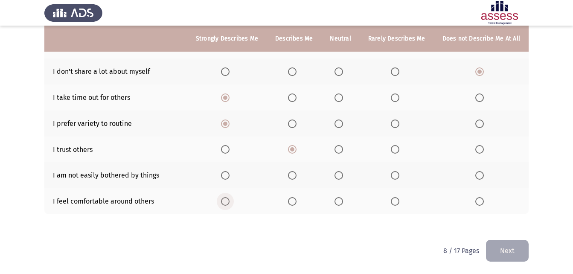
click at [227, 201] on span "Select an option" at bounding box center [225, 201] width 9 height 9
click at [227, 201] on input "Select an option" at bounding box center [225, 201] width 9 height 9
click at [343, 178] on span "Select an option" at bounding box center [338, 175] width 9 height 9
click at [343, 178] on input "Select an option" at bounding box center [338, 175] width 9 height 9
click at [491, 253] on button "Next" at bounding box center [507, 251] width 43 height 22
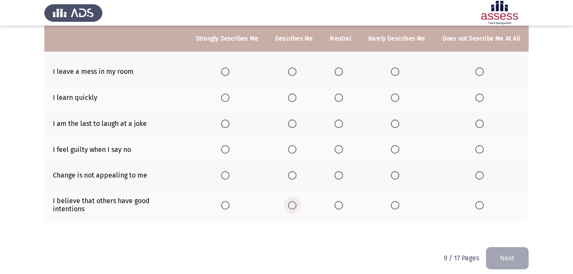
click at [296, 203] on span "Select an option" at bounding box center [292, 205] width 9 height 9
click at [296, 203] on input "Select an option" at bounding box center [292, 205] width 9 height 9
click at [482, 177] on span "Select an option" at bounding box center [479, 175] width 9 height 9
click at [482, 177] on input "Select an option" at bounding box center [479, 175] width 9 height 9
click at [227, 145] on span "Select an option" at bounding box center [225, 149] width 9 height 9
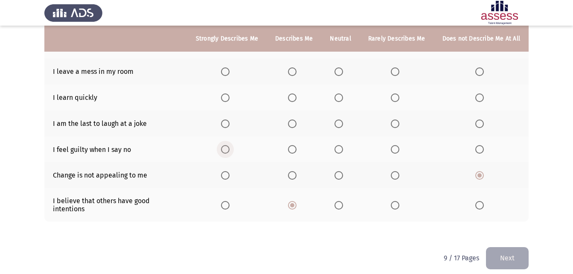
click at [227, 145] on input "Select an option" at bounding box center [225, 149] width 9 height 9
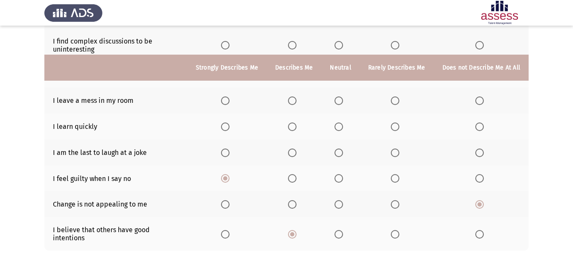
scroll to position [145, 0]
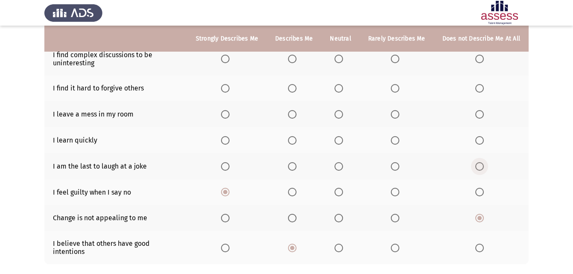
click at [480, 163] on span "Select an option" at bounding box center [479, 166] width 9 height 9
click at [480, 163] on input "Select an option" at bounding box center [479, 166] width 9 height 9
click at [296, 140] on span "Select an option" at bounding box center [292, 140] width 9 height 9
click at [296, 140] on input "Select an option" at bounding box center [292, 140] width 9 height 9
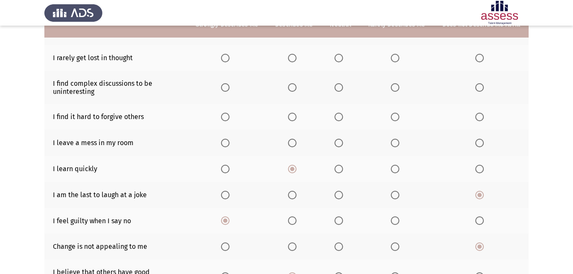
scroll to position [103, 0]
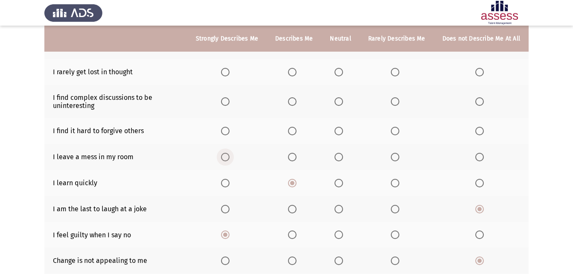
click at [229, 154] on span "Select an option" at bounding box center [225, 157] width 9 height 9
click at [229, 154] on input "Select an option" at bounding box center [225, 157] width 9 height 9
click at [481, 133] on span "Select an option" at bounding box center [479, 131] width 9 height 9
click at [481, 133] on input "Select an option" at bounding box center [479, 131] width 9 height 9
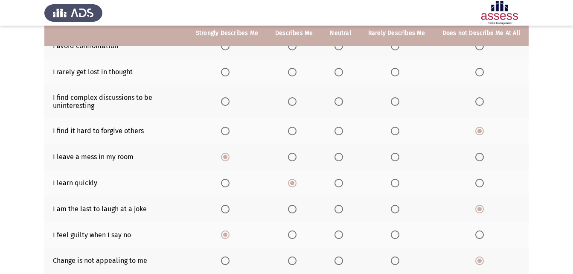
scroll to position [60, 0]
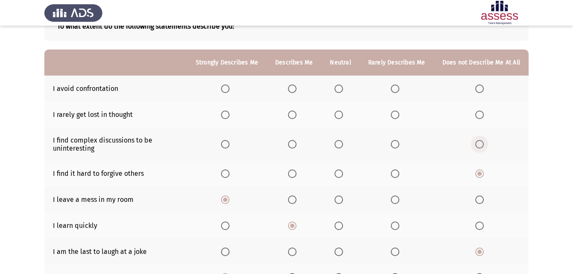
click at [481, 144] on span "Select an option" at bounding box center [479, 144] width 9 height 9
click at [481, 144] on input "Select an option" at bounding box center [479, 144] width 9 height 9
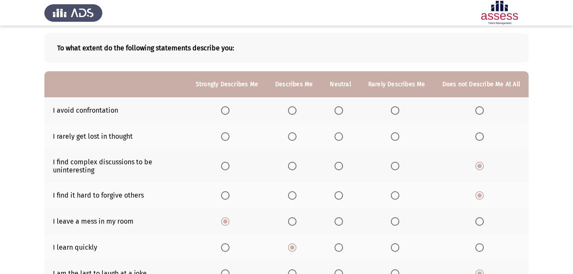
scroll to position [17, 0]
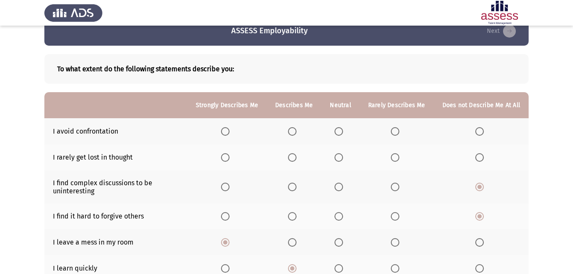
click at [351, 166] on th at bounding box center [340, 157] width 38 height 26
click at [338, 158] on span "Select an option" at bounding box center [338, 157] width 9 height 9
click at [338, 158] on input "Select an option" at bounding box center [338, 157] width 9 height 9
click at [340, 133] on span "Select an option" at bounding box center [338, 131] width 9 height 9
click at [340, 133] on input "Select an option" at bounding box center [338, 131] width 9 height 9
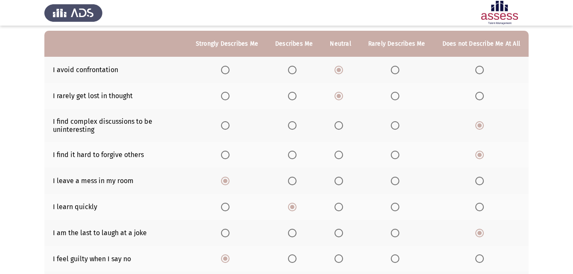
scroll to position [188, 0]
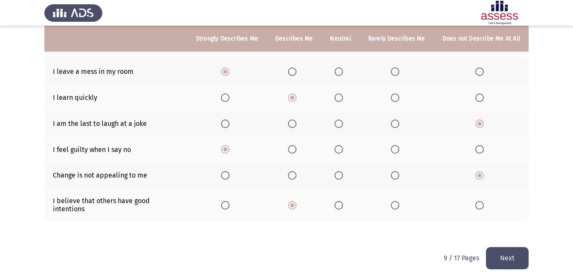
click at [511, 247] on button "Next" at bounding box center [507, 258] width 43 height 22
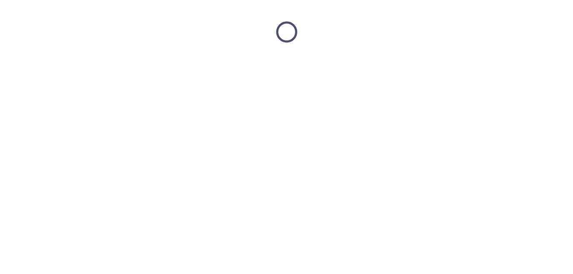
scroll to position [0, 0]
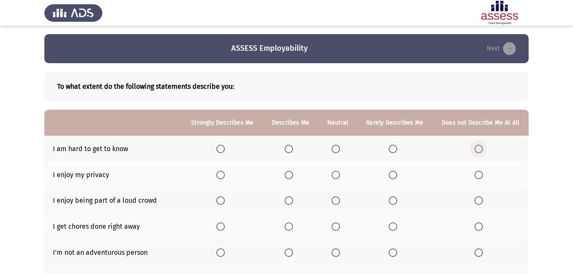
click at [477, 145] on span "Select an option" at bounding box center [478, 149] width 9 height 9
click at [477, 145] on input "Select an option" at bounding box center [478, 149] width 9 height 9
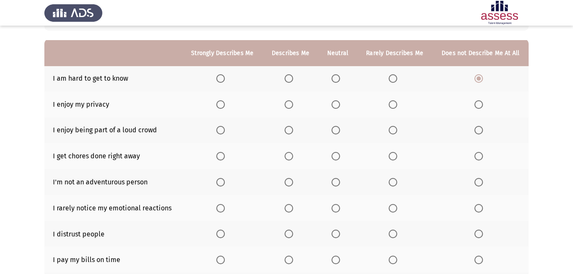
scroll to position [85, 0]
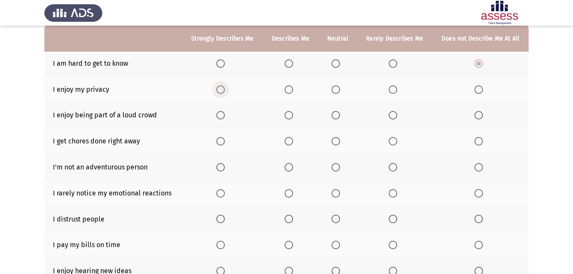
click at [217, 92] on span "Select an option" at bounding box center [220, 89] width 9 height 9
click at [217, 92] on input "Select an option" at bounding box center [220, 89] width 9 height 9
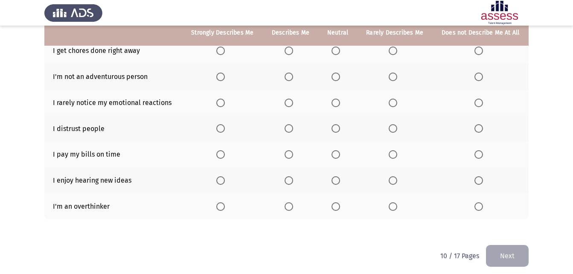
scroll to position [181, 0]
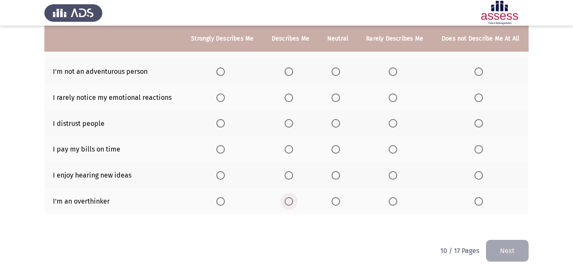
click at [287, 199] on span "Select an option" at bounding box center [288, 201] width 9 height 9
click at [287, 199] on input "Select an option" at bounding box center [288, 201] width 9 height 9
click at [218, 174] on span "Select an option" at bounding box center [220, 175] width 9 height 9
click at [218, 174] on input "Select an option" at bounding box center [220, 175] width 9 height 9
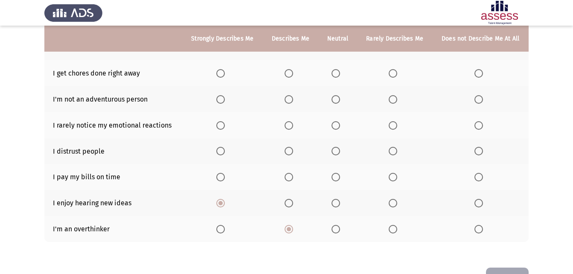
scroll to position [138, 0]
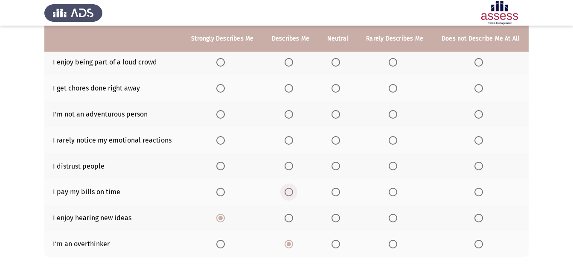
click at [289, 196] on span "Select an option" at bounding box center [288, 192] width 9 height 9
click at [289, 196] on input "Select an option" at bounding box center [288, 192] width 9 height 9
click at [392, 165] on span "Select an option" at bounding box center [393, 166] width 9 height 9
click at [392, 165] on input "Select an option" at bounding box center [393, 166] width 9 height 9
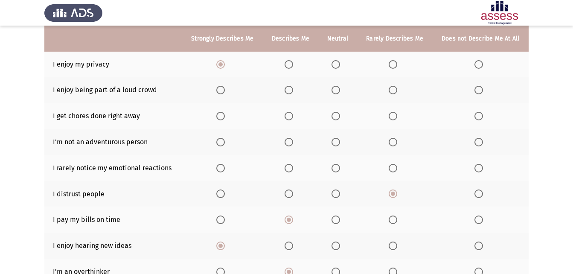
scroll to position [96, 0]
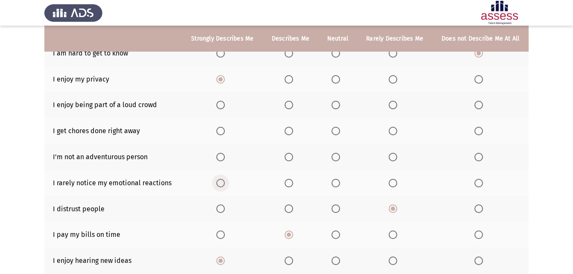
click at [218, 184] on span "Select an option" at bounding box center [220, 183] width 9 height 9
click at [218, 184] on input "Select an option" at bounding box center [220, 183] width 9 height 9
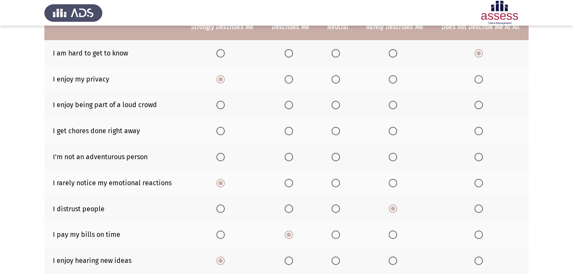
scroll to position [53, 0]
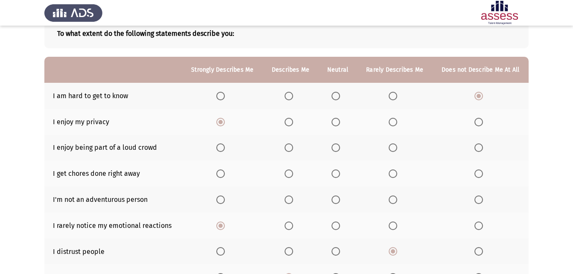
click at [481, 197] on span "Select an option" at bounding box center [478, 199] width 9 height 9
click at [481, 197] on input "Select an option" at bounding box center [478, 199] width 9 height 9
click at [337, 176] on span "Select an option" at bounding box center [335, 173] width 9 height 9
click at [337, 176] on input "Select an option" at bounding box center [335, 173] width 9 height 9
click at [334, 145] on span "Select an option" at bounding box center [335, 147] width 9 height 9
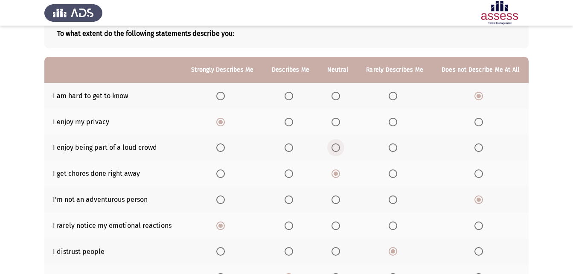
click at [334, 145] on input "Select an option" at bounding box center [335, 147] width 9 height 9
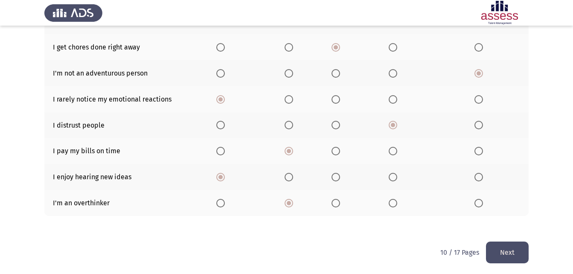
scroll to position [181, 0]
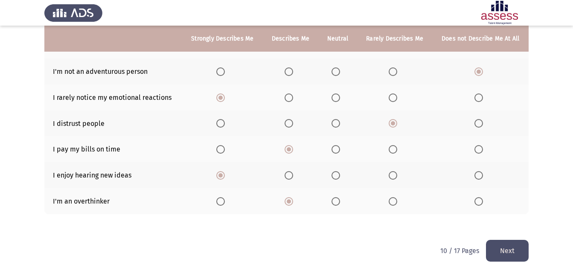
click at [494, 253] on button "Next" at bounding box center [507, 251] width 43 height 22
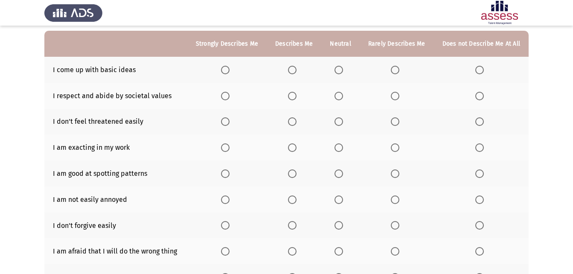
scroll to position [85, 0]
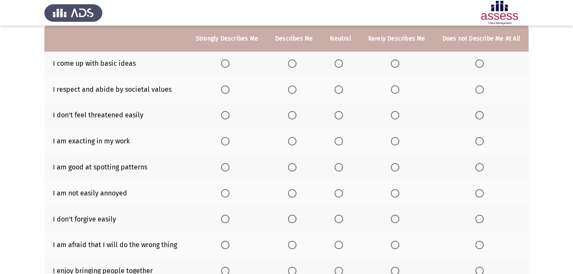
click at [341, 55] on th at bounding box center [340, 63] width 38 height 26
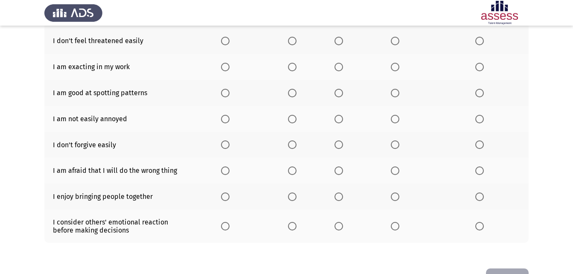
scroll to position [188, 0]
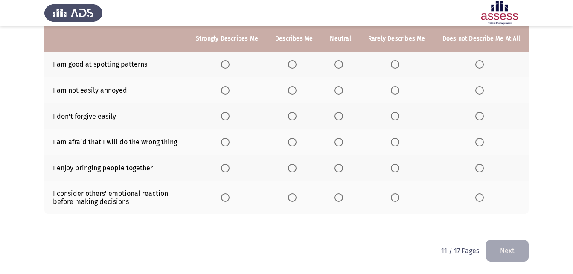
click at [229, 193] on span "Select an option" at bounding box center [225, 197] width 9 height 9
click at [229, 193] on input "Select an option" at bounding box center [225, 197] width 9 height 9
click at [228, 166] on span "Select an option" at bounding box center [225, 168] width 9 height 9
click at [228, 166] on input "Select an option" at bounding box center [225, 168] width 9 height 9
click at [229, 144] on span "Select an option" at bounding box center [225, 142] width 9 height 9
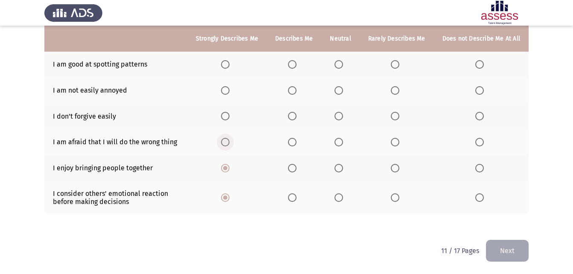
click at [229, 144] on input "Select an option" at bounding box center [225, 142] width 9 height 9
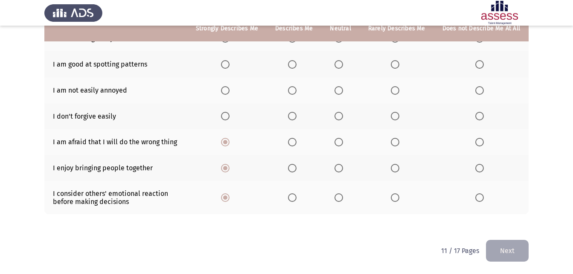
scroll to position [145, 0]
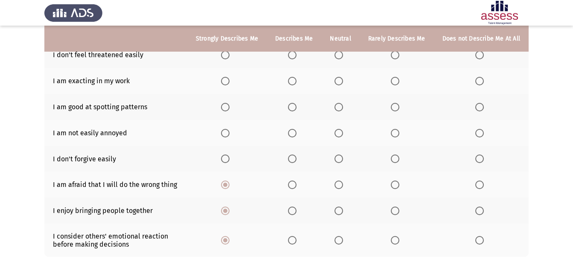
click at [300, 187] on label "Select an option" at bounding box center [294, 184] width 12 height 9
click at [296, 187] on input "Select an option" at bounding box center [292, 184] width 9 height 9
click at [483, 159] on span "Select an option" at bounding box center [479, 158] width 9 height 9
click at [483, 159] on input "Select an option" at bounding box center [479, 158] width 9 height 9
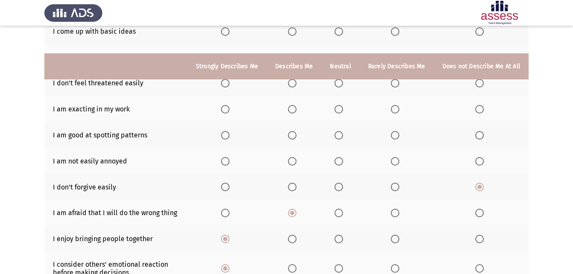
scroll to position [103, 0]
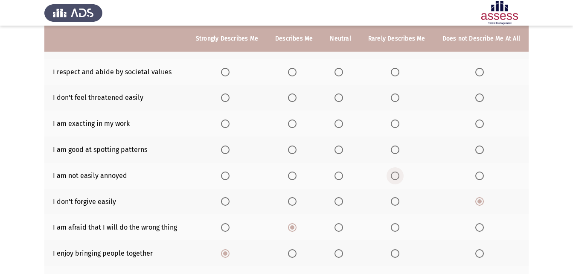
click at [399, 173] on span "Select an option" at bounding box center [395, 175] width 9 height 9
click at [399, 173] on input "Select an option" at bounding box center [395, 175] width 9 height 9
click at [292, 146] on span "Select an option" at bounding box center [292, 149] width 9 height 9
click at [292, 146] on input "Select an option" at bounding box center [292, 149] width 9 height 9
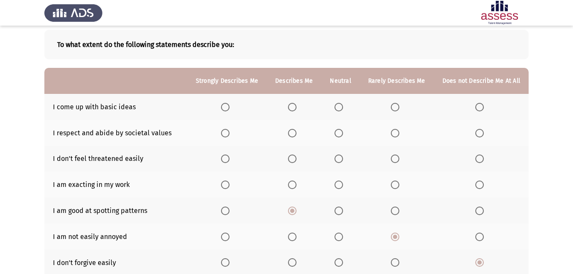
scroll to position [60, 0]
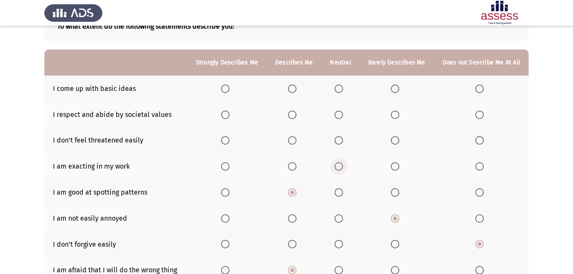
click at [338, 164] on span "Select an option" at bounding box center [338, 166] width 9 height 9
click at [338, 164] on input "Select an option" at bounding box center [338, 166] width 9 height 9
click at [397, 141] on span "Select an option" at bounding box center [395, 140] width 9 height 9
click at [397, 141] on input "Select an option" at bounding box center [395, 140] width 9 height 9
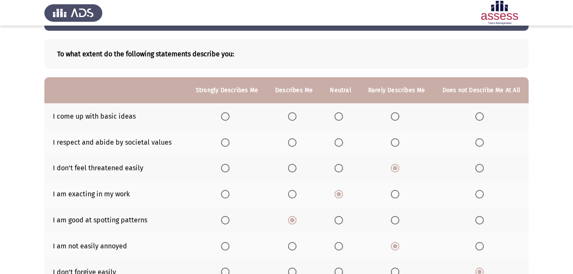
scroll to position [17, 0]
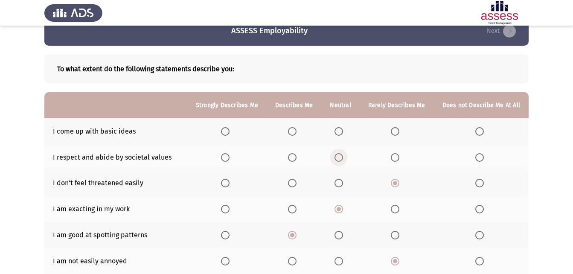
click at [340, 159] on span "Select an option" at bounding box center [338, 157] width 9 height 9
click at [340, 159] on input "Select an option" at bounding box center [338, 157] width 9 height 9
drag, startPoint x: 337, startPoint y: 128, endPoint x: 319, endPoint y: 119, distance: 19.6
click at [336, 128] on th at bounding box center [340, 131] width 38 height 26
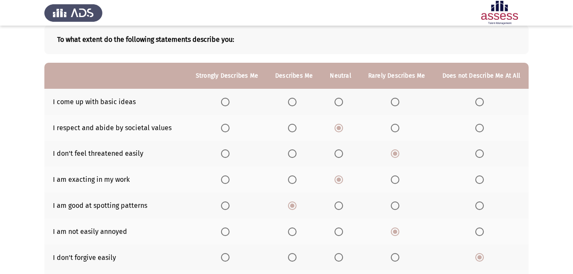
scroll to position [60, 0]
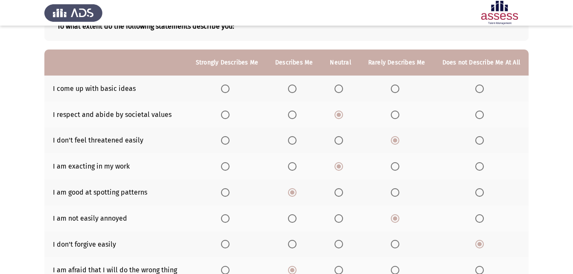
click at [337, 90] on th at bounding box center [340, 88] width 38 height 26
click at [340, 87] on span "Select an option" at bounding box center [338, 88] width 9 height 9
click at [340, 87] on input "Select an option" at bounding box center [338, 88] width 9 height 9
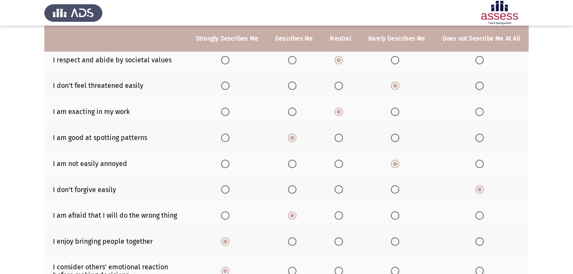
scroll to position [188, 0]
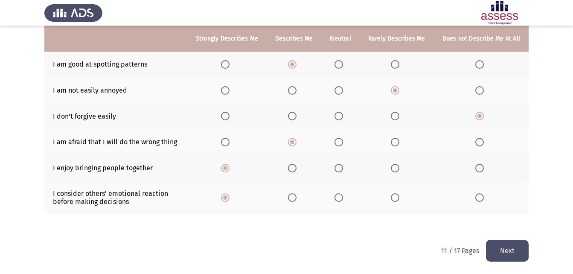
drag, startPoint x: 515, startPoint y: 252, endPoint x: 500, endPoint y: 248, distance: 15.5
click at [505, 250] on button "Next" at bounding box center [507, 251] width 43 height 22
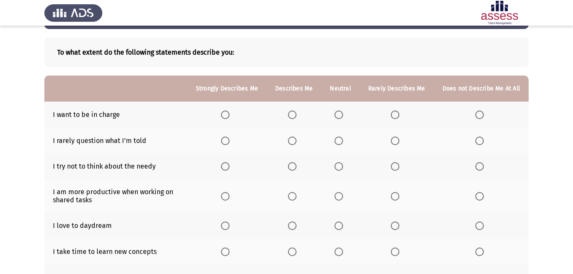
scroll to position [85, 0]
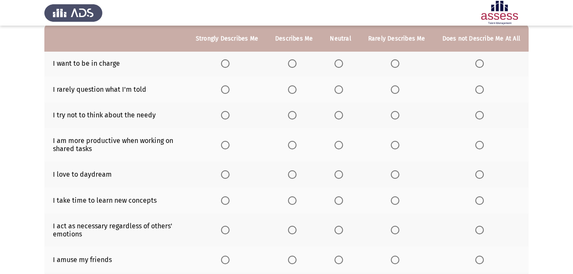
click at [296, 62] on span "Select an option" at bounding box center [292, 63] width 9 height 9
click at [296, 62] on input "Select an option" at bounding box center [292, 63] width 9 height 9
click at [300, 89] on label "Select an option" at bounding box center [294, 89] width 12 height 9
click at [296, 89] on input "Select an option" at bounding box center [292, 89] width 9 height 9
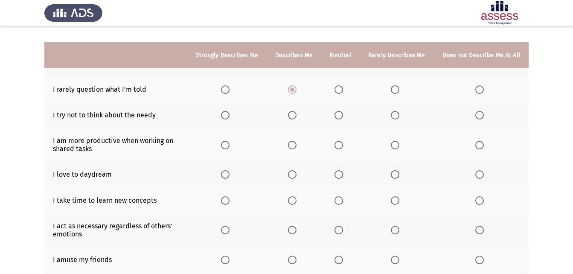
scroll to position [169, 0]
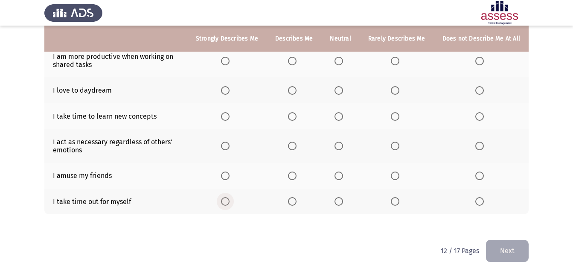
click at [225, 200] on span "Select an option" at bounding box center [225, 201] width 9 height 9
click at [225, 200] on input "Select an option" at bounding box center [225, 201] width 9 height 9
click at [339, 179] on span "Select an option" at bounding box center [338, 175] width 9 height 9
click at [339, 179] on input "Select an option" at bounding box center [338, 175] width 9 height 9
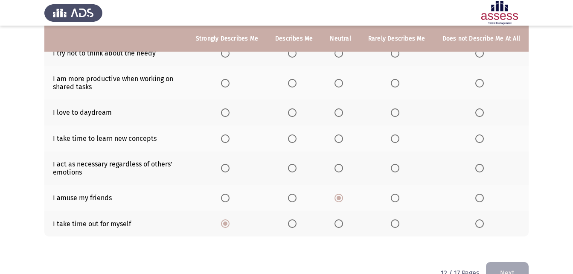
scroll to position [127, 0]
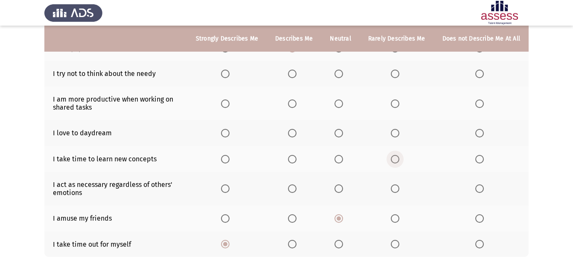
click at [396, 157] on span "Select an option" at bounding box center [395, 159] width 9 height 9
click at [396, 157] on input "Select an option" at bounding box center [395, 159] width 9 height 9
click at [341, 183] on th at bounding box center [340, 188] width 38 height 33
click at [337, 193] on th at bounding box center [340, 188] width 38 height 33
click at [337, 190] on span "Select an option" at bounding box center [338, 188] width 9 height 9
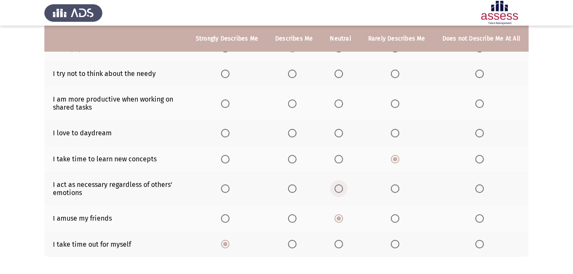
click at [337, 190] on input "Select an option" at bounding box center [338, 188] width 9 height 9
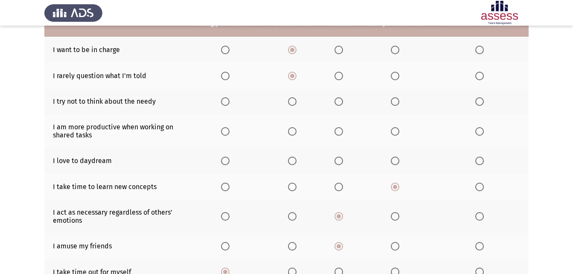
scroll to position [84, 0]
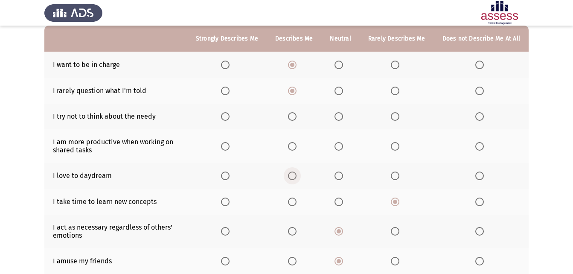
click at [294, 172] on span "Select an option" at bounding box center [292, 175] width 9 height 9
click at [294, 172] on input "Select an option" at bounding box center [292, 175] width 9 height 9
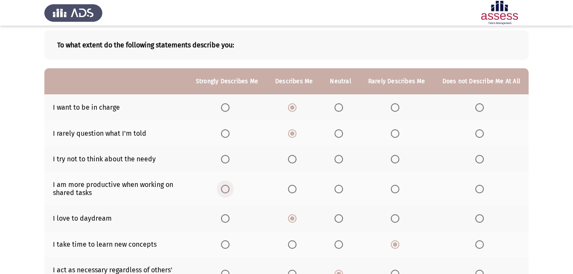
click at [229, 187] on span "Select an option" at bounding box center [225, 189] width 9 height 9
click at [229, 187] on input "Select an option" at bounding box center [225, 189] width 9 height 9
click at [337, 156] on span "Select an option" at bounding box center [338, 159] width 9 height 9
click at [337, 156] on input "Select an option" at bounding box center [338, 159] width 9 height 9
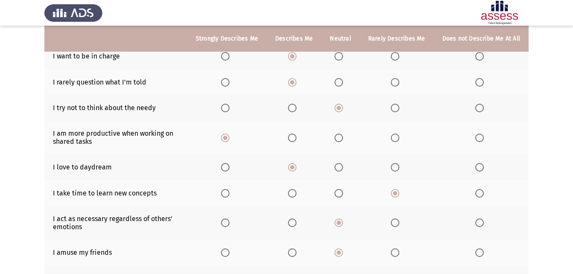
scroll to position [169, 0]
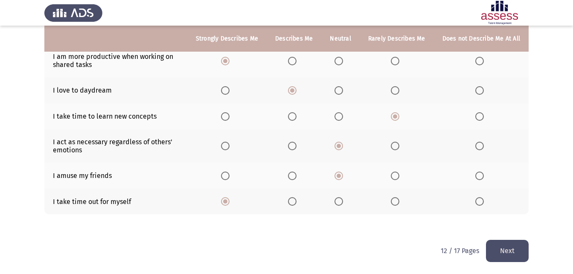
drag, startPoint x: 502, startPoint y: 257, endPoint x: 496, endPoint y: 258, distance: 6.9
click at [496, 258] on button "Next" at bounding box center [507, 251] width 43 height 22
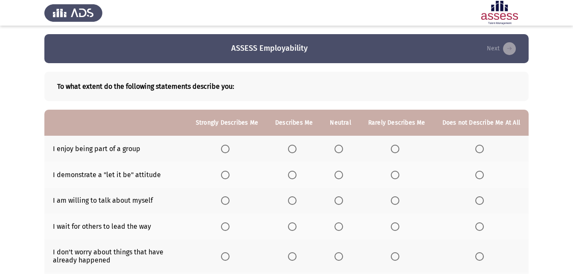
scroll to position [43, 0]
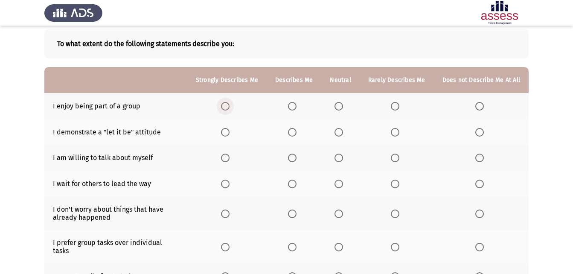
click at [225, 106] on span "Select an option" at bounding box center [225, 106] width 9 height 9
click at [225, 106] on input "Select an option" at bounding box center [225, 106] width 9 height 9
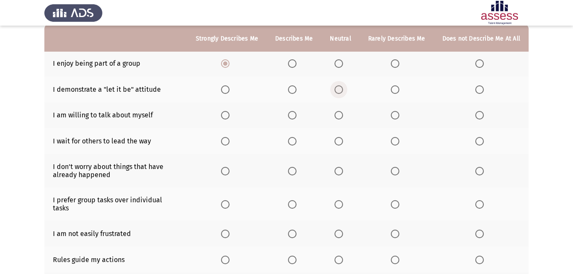
click at [339, 87] on span "Select an option" at bounding box center [338, 89] width 9 height 9
click at [339, 87] on input "Select an option" at bounding box center [338, 89] width 9 height 9
click at [290, 116] on th at bounding box center [294, 115] width 55 height 26
click at [295, 110] on th at bounding box center [294, 115] width 55 height 26
click at [294, 114] on span "Select an option" at bounding box center [292, 115] width 9 height 9
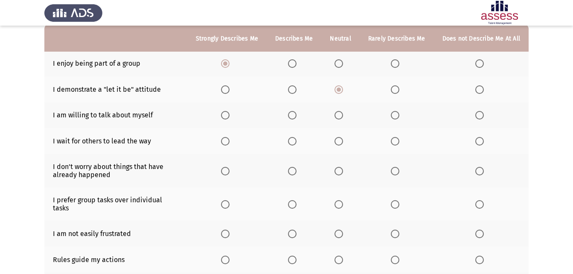
click at [294, 114] on input "Select an option" at bounding box center [292, 115] width 9 height 9
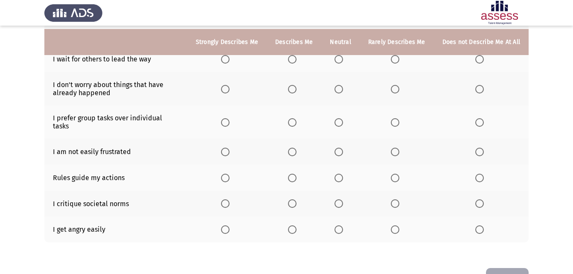
scroll to position [171, 0]
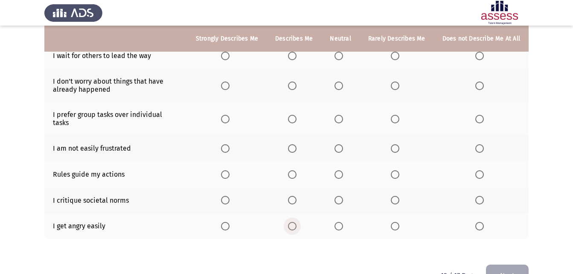
click at [296, 222] on span "Select an option" at bounding box center [292, 226] width 9 height 9
click at [296, 222] on input "Select an option" at bounding box center [292, 226] width 9 height 9
click at [296, 170] on span "Select an option" at bounding box center [292, 174] width 9 height 9
click at [296, 170] on input "Select an option" at bounding box center [292, 174] width 9 height 9
click at [342, 196] on span "Select an option" at bounding box center [338, 200] width 9 height 9
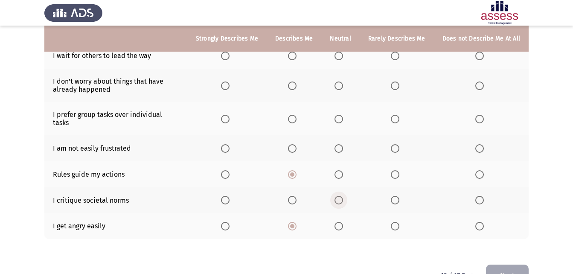
click at [342, 196] on input "Select an option" at bounding box center [338, 200] width 9 height 9
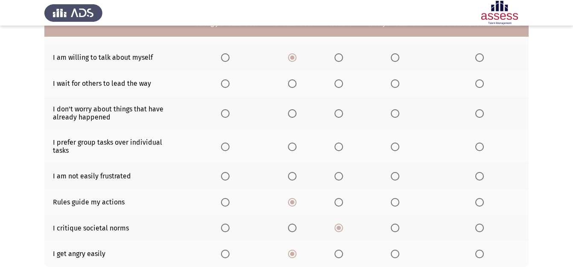
scroll to position [128, 0]
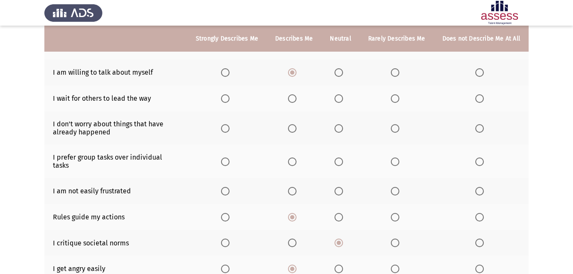
click at [294, 187] on span "Select an option" at bounding box center [292, 191] width 9 height 9
click at [294, 187] on input "Select an option" at bounding box center [292, 191] width 9 height 9
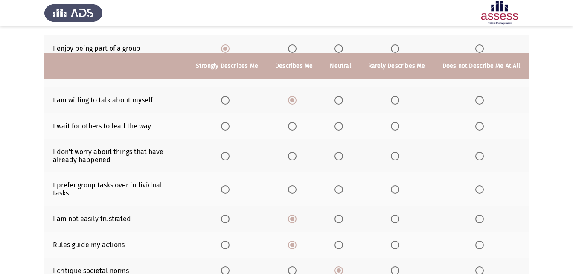
scroll to position [85, 0]
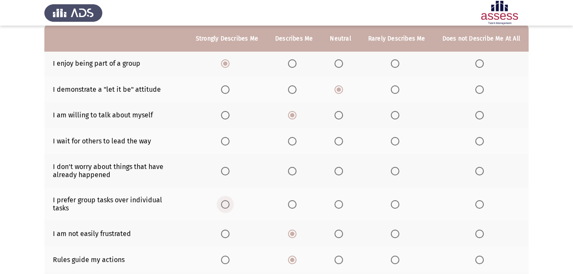
click at [227, 203] on span "Select an option" at bounding box center [225, 204] width 9 height 9
click at [227, 203] on input "Select an option" at bounding box center [225, 204] width 9 height 9
click at [477, 170] on span "Select an option" at bounding box center [479, 171] width 9 height 9
click at [477, 170] on input "Select an option" at bounding box center [479, 171] width 9 height 9
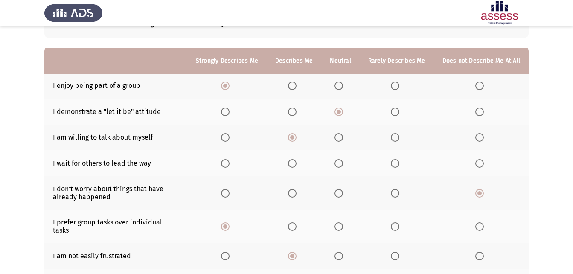
scroll to position [43, 0]
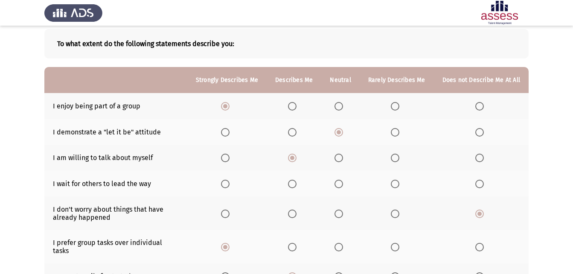
click at [300, 186] on label "Select an option" at bounding box center [294, 184] width 12 height 9
click at [296, 186] on input "Select an option" at bounding box center [292, 184] width 9 height 9
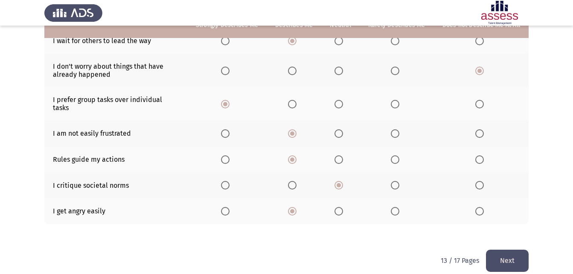
scroll to position [188, 0]
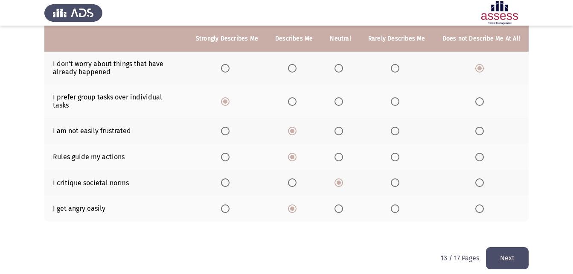
click at [499, 250] on button "Next" at bounding box center [507, 258] width 43 height 22
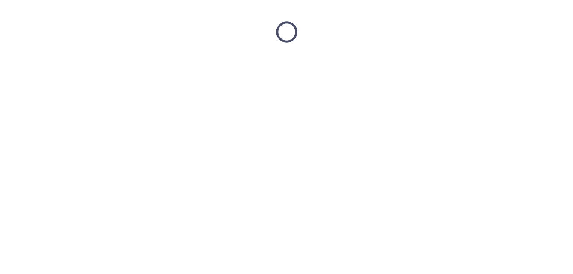
scroll to position [0, 0]
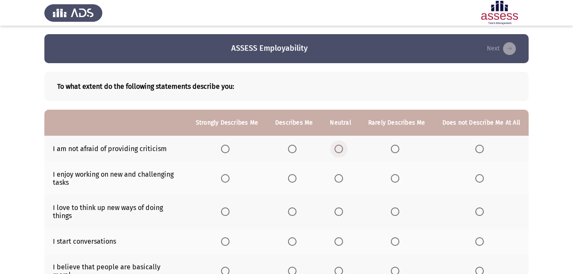
click at [346, 148] on label "Select an option" at bounding box center [340, 149] width 12 height 9
click at [343, 148] on input "Select an option" at bounding box center [338, 149] width 9 height 9
click at [399, 176] on span "Select an option" at bounding box center [395, 178] width 9 height 9
click at [399, 176] on input "Select an option" at bounding box center [395, 178] width 9 height 9
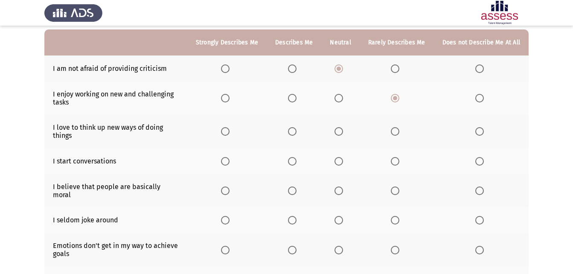
scroll to position [85, 0]
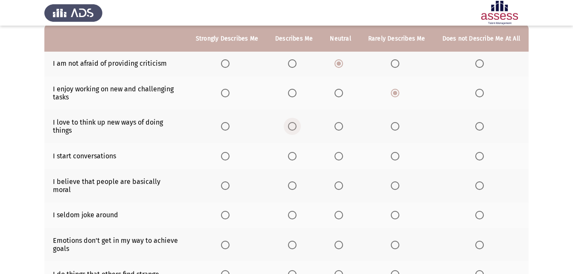
click at [296, 130] on span "Select an option" at bounding box center [292, 126] width 9 height 9
click at [296, 130] on input "Select an option" at bounding box center [292, 126] width 9 height 9
click at [395, 157] on span "Select an option" at bounding box center [395, 156] width 9 height 9
click at [395, 157] on input "Select an option" at bounding box center [395, 156] width 9 height 9
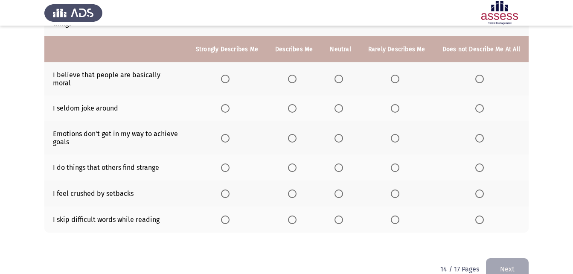
scroll to position [203, 0]
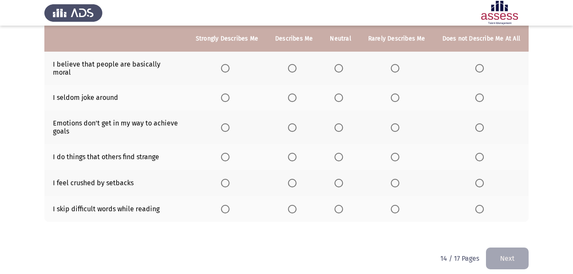
click at [296, 93] on span "Select an option" at bounding box center [292, 97] width 9 height 9
click at [296, 93] on input "Select an option" at bounding box center [292, 97] width 9 height 9
click at [402, 123] on label "Select an option" at bounding box center [397, 127] width 12 height 9
click at [399, 123] on input "Select an option" at bounding box center [395, 127] width 9 height 9
click at [335, 173] on th at bounding box center [340, 183] width 38 height 26
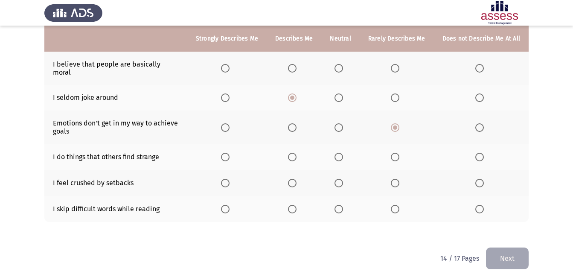
click at [338, 179] on span "Select an option" at bounding box center [338, 183] width 9 height 9
click at [338, 179] on input "Select an option" at bounding box center [338, 183] width 9 height 9
click at [227, 205] on span "Select an option" at bounding box center [225, 209] width 9 height 9
click at [227, 205] on input "Select an option" at bounding box center [225, 209] width 9 height 9
click at [476, 153] on span "Select an option" at bounding box center [479, 157] width 9 height 9
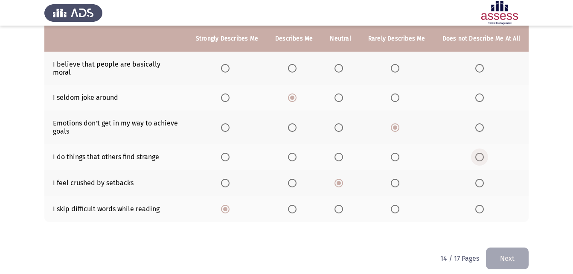
click at [476, 153] on input "Select an option" at bounding box center [479, 157] width 9 height 9
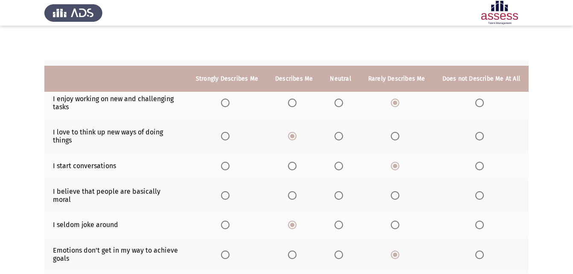
scroll to position [75, 0]
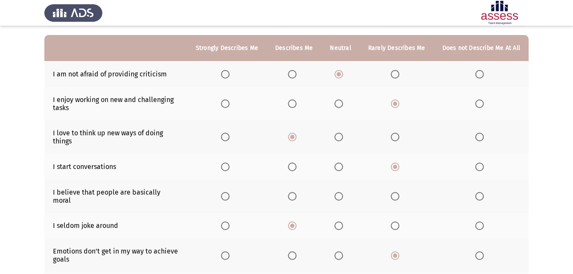
click at [296, 192] on span "Select an option" at bounding box center [292, 196] width 9 height 9
click at [296, 192] on input "Select an option" at bounding box center [292, 196] width 9 height 9
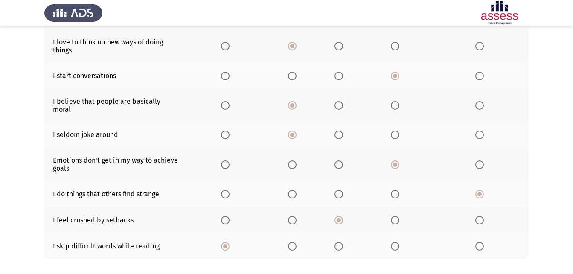
scroll to position [203, 0]
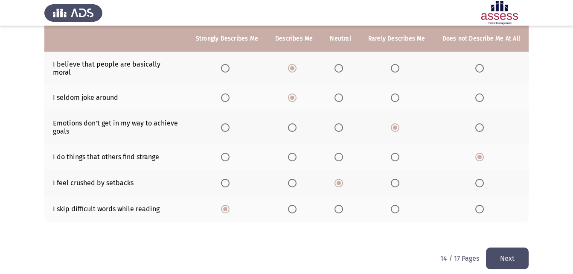
click at [514, 250] on button "Next" at bounding box center [507, 258] width 43 height 22
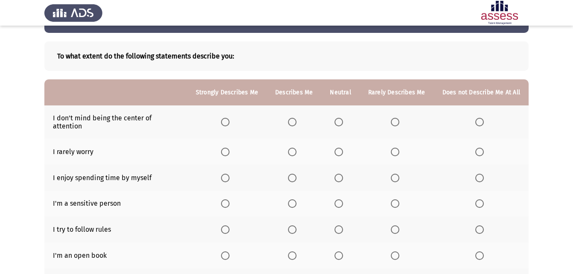
scroll to position [43, 0]
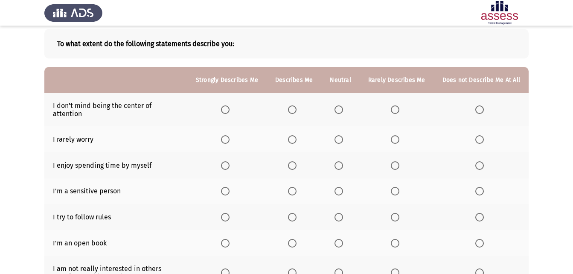
click at [305, 134] on th at bounding box center [294, 139] width 55 height 26
click at [296, 135] on span "Select an option" at bounding box center [292, 139] width 9 height 9
click at [296, 135] on input "Select an option" at bounding box center [292, 139] width 9 height 9
click at [398, 161] on span "Select an option" at bounding box center [395, 165] width 9 height 9
click at [398, 161] on input "Select an option" at bounding box center [395, 165] width 9 height 9
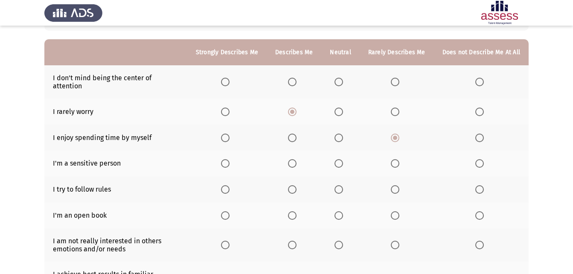
scroll to position [85, 0]
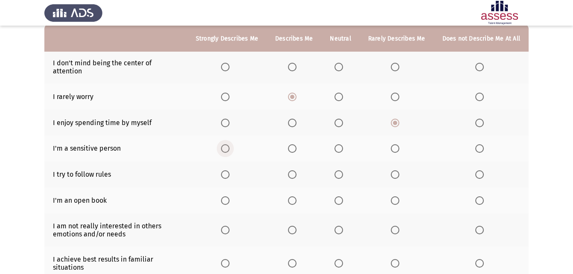
click at [227, 144] on span "Select an option" at bounding box center [225, 148] width 9 height 9
click at [227, 144] on input "Select an option" at bounding box center [225, 148] width 9 height 9
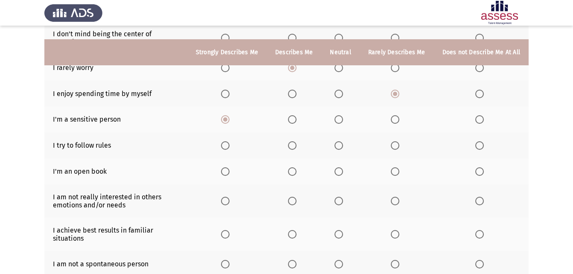
scroll to position [128, 0]
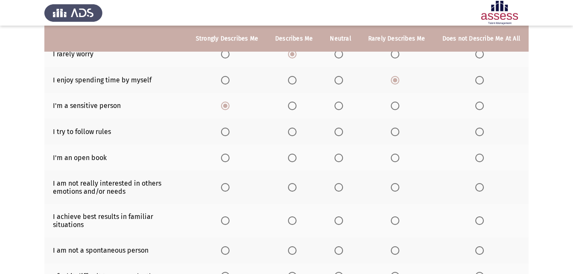
click at [232, 119] on th at bounding box center [226, 132] width 79 height 26
click at [229, 128] on span "Select an option" at bounding box center [225, 132] width 9 height 9
click at [229, 128] on input "Select an option" at bounding box center [225, 132] width 9 height 9
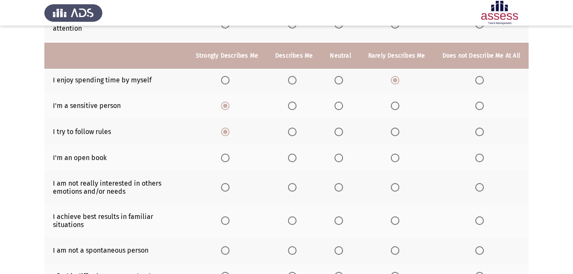
scroll to position [171, 0]
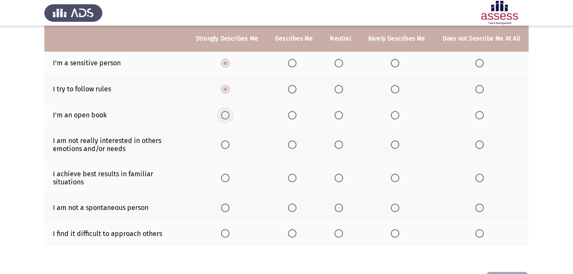
click at [229, 111] on span "Select an option" at bounding box center [225, 115] width 9 height 9
click at [229, 111] on input "Select an option" at bounding box center [225, 115] width 9 height 9
click at [483, 140] on span "Select an option" at bounding box center [479, 144] width 9 height 9
click at [483, 140] on input "Select an option" at bounding box center [479, 144] width 9 height 9
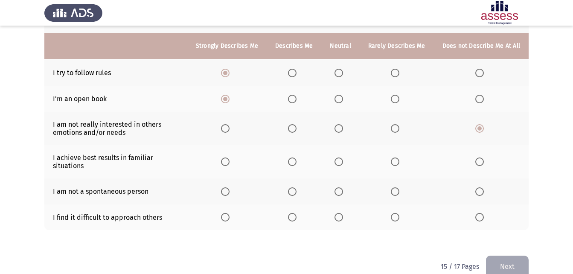
scroll to position [195, 0]
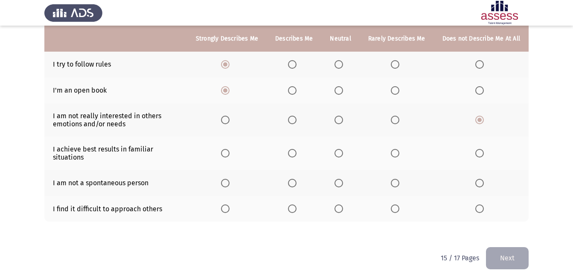
click at [296, 141] on th at bounding box center [294, 152] width 55 height 33
click at [296, 149] on span "Select an option" at bounding box center [292, 153] width 9 height 9
click at [296, 149] on input "Select an option" at bounding box center [292, 153] width 9 height 9
click at [340, 204] on span "Select an option" at bounding box center [338, 208] width 9 height 9
click at [340, 204] on input "Select an option" at bounding box center [338, 208] width 9 height 9
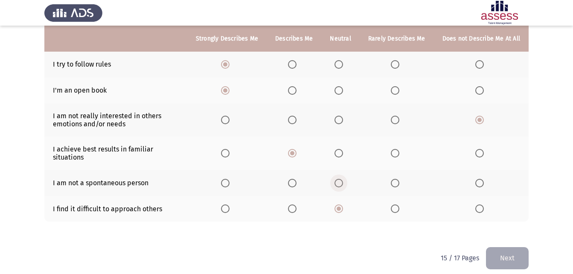
click at [346, 179] on label "Select an option" at bounding box center [340, 183] width 12 height 9
click at [343, 179] on input "Select an option" at bounding box center [338, 183] width 9 height 9
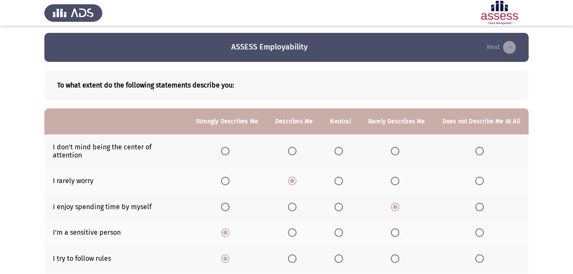
scroll to position [0, 0]
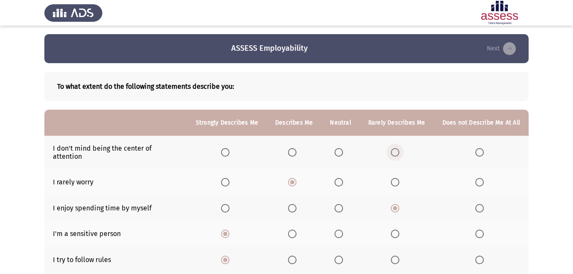
click at [399, 151] on span "Select an option" at bounding box center [395, 152] width 9 height 9
click at [399, 151] on input "Select an option" at bounding box center [395, 152] width 9 height 9
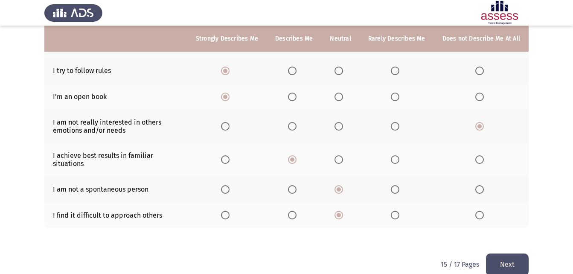
scroll to position [195, 0]
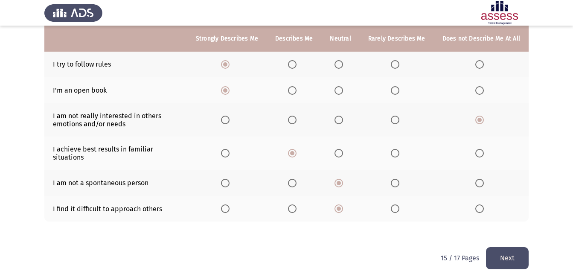
click at [507, 250] on button "Next" at bounding box center [507, 258] width 43 height 22
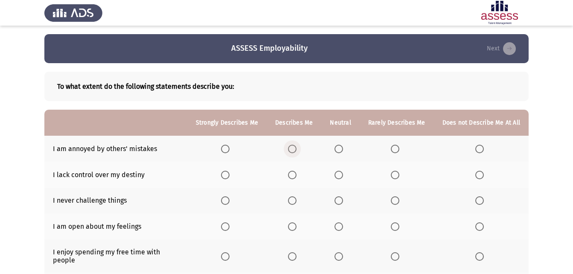
click at [294, 145] on span "Select an option" at bounding box center [292, 149] width 9 height 9
click at [294, 145] on input "Select an option" at bounding box center [292, 149] width 9 height 9
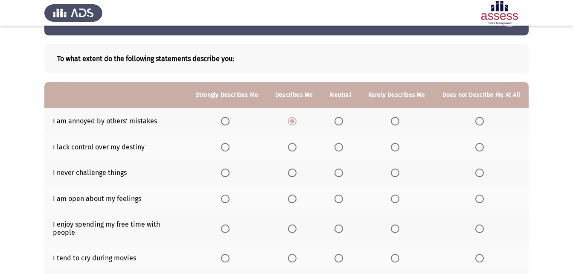
scroll to position [43, 0]
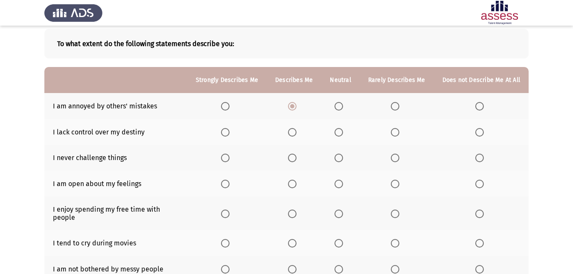
click at [397, 156] on span "Select an option" at bounding box center [395, 158] width 9 height 9
click at [397, 156] on input "Select an option" at bounding box center [395, 158] width 9 height 9
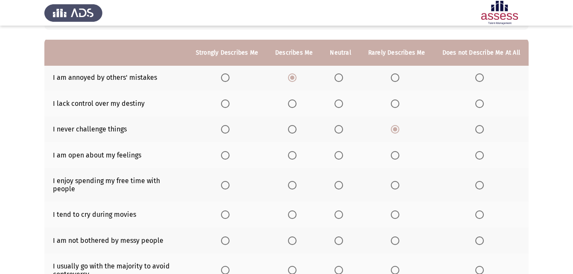
scroll to position [85, 0]
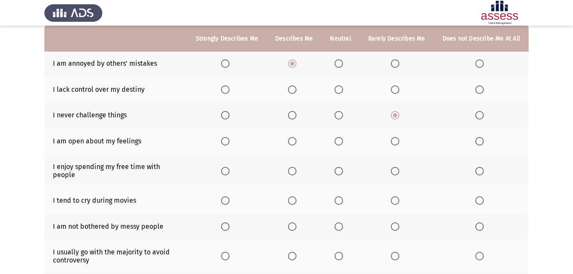
click at [229, 139] on span "Select an option" at bounding box center [225, 141] width 9 height 9
click at [229, 139] on input "Select an option" at bounding box center [225, 141] width 9 height 9
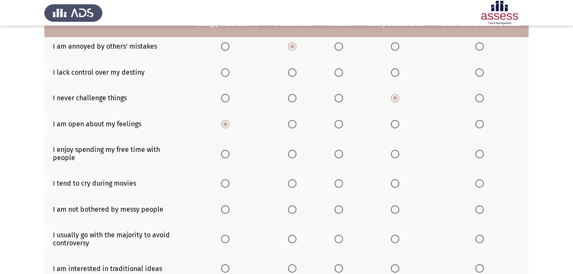
scroll to position [128, 0]
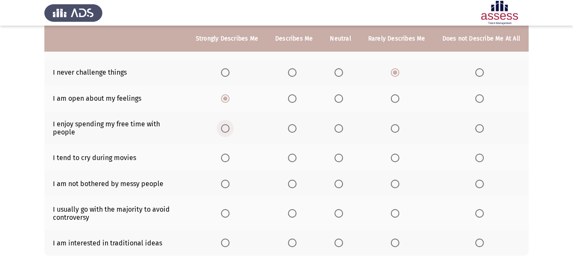
click at [228, 126] on span "Select an option" at bounding box center [225, 128] width 9 height 9
click at [228, 126] on input "Select an option" at bounding box center [225, 128] width 9 height 9
click at [392, 154] on span "Select an option" at bounding box center [395, 158] width 9 height 9
click at [392, 154] on input "Select an option" at bounding box center [395, 158] width 9 height 9
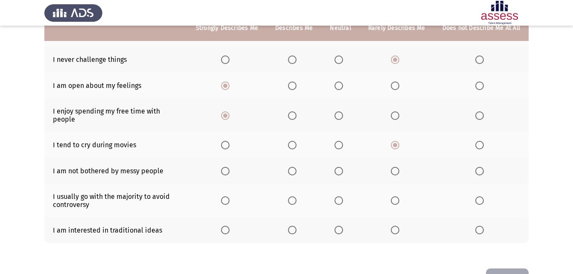
scroll to position [162, 0]
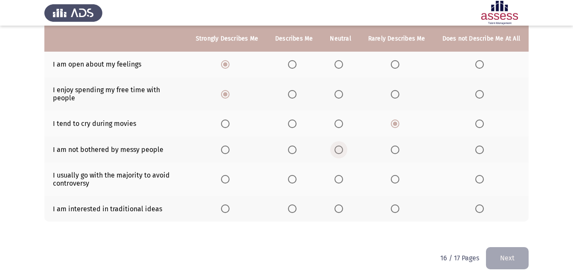
click at [343, 145] on span "Select an option" at bounding box center [338, 149] width 9 height 9
click at [343, 145] on input "Select an option" at bounding box center [338, 149] width 9 height 9
click at [346, 175] on label "Select an option" at bounding box center [340, 179] width 12 height 9
click at [343, 175] on input "Select an option" at bounding box center [338, 179] width 9 height 9
click at [295, 204] on span "Select an option" at bounding box center [292, 208] width 9 height 9
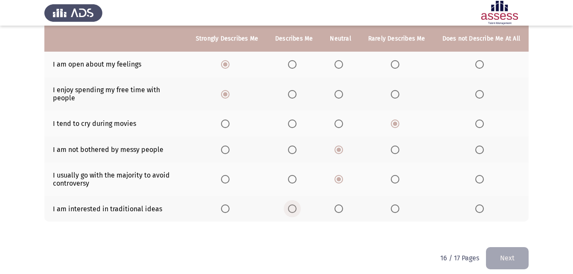
click at [295, 204] on input "Select an option" at bounding box center [292, 208] width 9 height 9
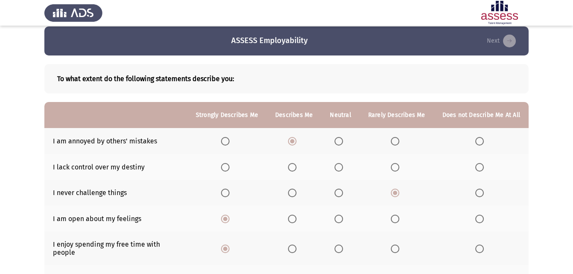
scroll to position [0, 0]
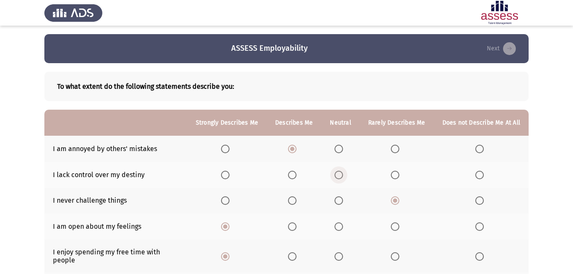
click at [339, 174] on span "Select an option" at bounding box center [338, 175] width 9 height 9
click at [339, 174] on input "Select an option" at bounding box center [338, 175] width 9 height 9
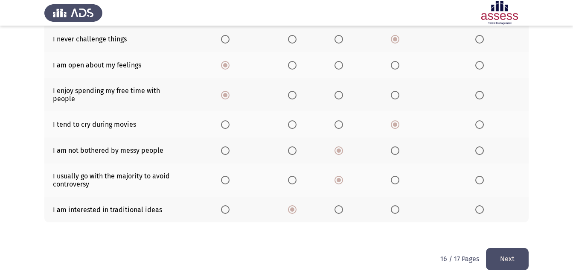
scroll to position [162, 0]
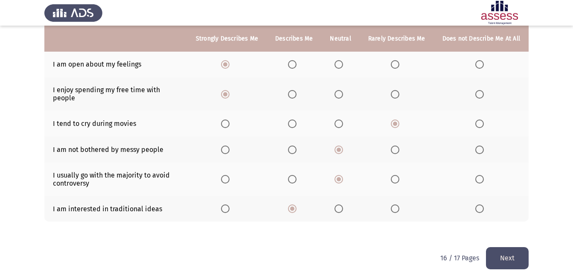
drag, startPoint x: 519, startPoint y: 251, endPoint x: 492, endPoint y: 243, distance: 28.6
click at [519, 252] on button "Next" at bounding box center [507, 258] width 43 height 22
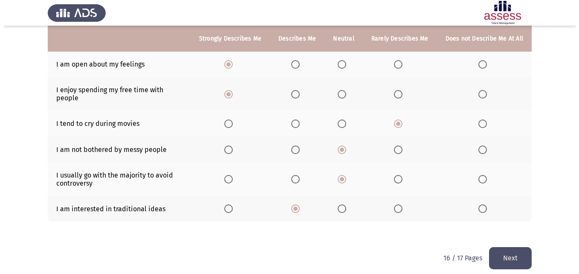
scroll to position [0, 0]
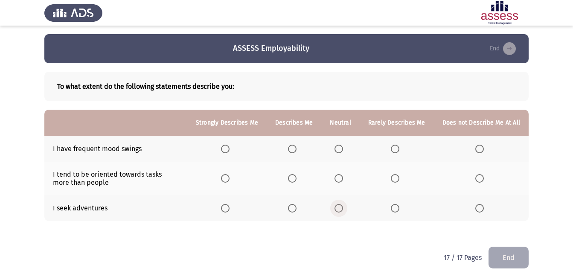
click at [343, 211] on span "Select an option" at bounding box center [338, 208] width 9 height 9
click at [343, 211] on input "Select an option" at bounding box center [338, 208] width 9 height 9
click at [343, 180] on span "Select an option" at bounding box center [338, 178] width 9 height 9
click at [343, 180] on input "Select an option" at bounding box center [338, 178] width 9 height 9
click at [343, 147] on span "Select an option" at bounding box center [338, 149] width 9 height 9
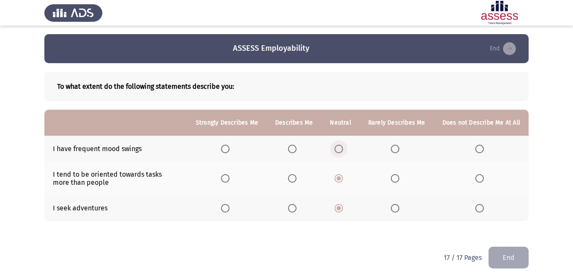
click at [343, 147] on input "Select an option" at bounding box center [338, 149] width 9 height 9
click at [508, 259] on button "End" at bounding box center [508, 258] width 40 height 22
